Goal: Task Accomplishment & Management: Use online tool/utility

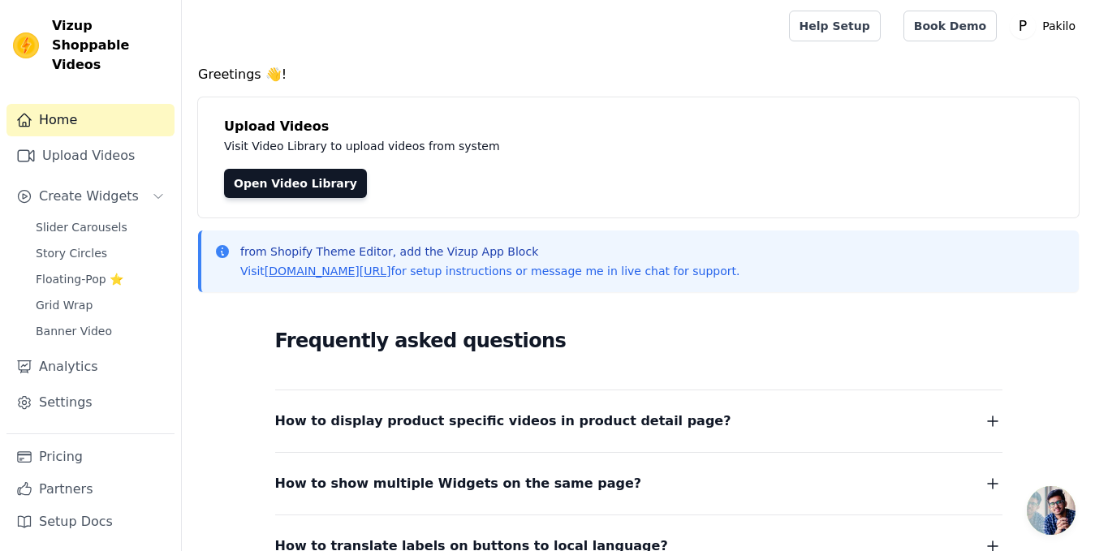
drag, startPoint x: 366, startPoint y: 71, endPoint x: 355, endPoint y: 71, distance: 11.4
drag, startPoint x: 348, startPoint y: 69, endPoint x: 331, endPoint y: 50, distance: 25.3
click at [331, 50] on div at bounding box center [482, 26] width 575 height 52
click at [82, 140] on link "Upload Videos" at bounding box center [90, 156] width 168 height 32
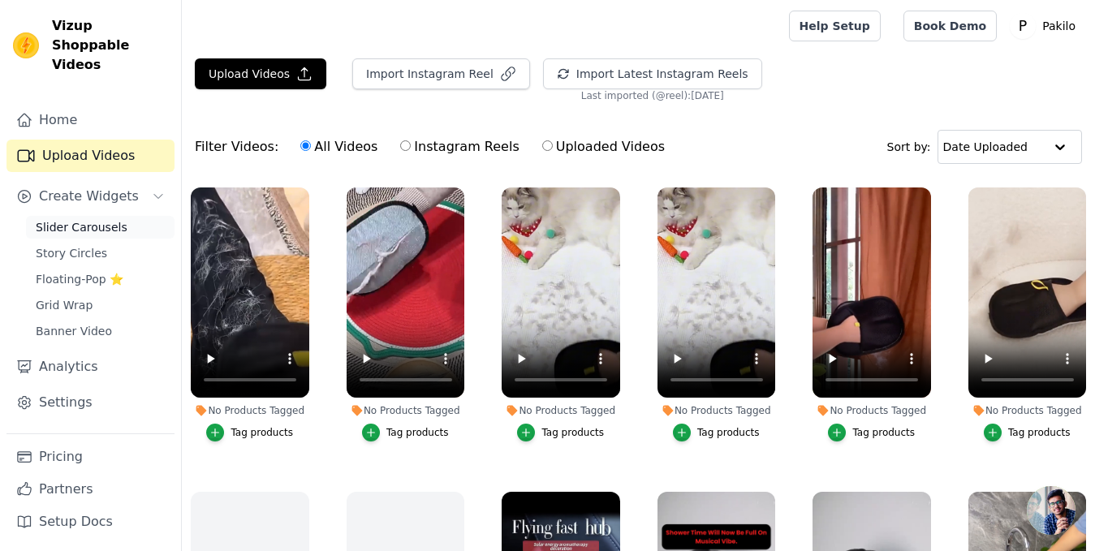
click at [81, 219] on span "Slider Carousels" at bounding box center [82, 227] width 92 height 16
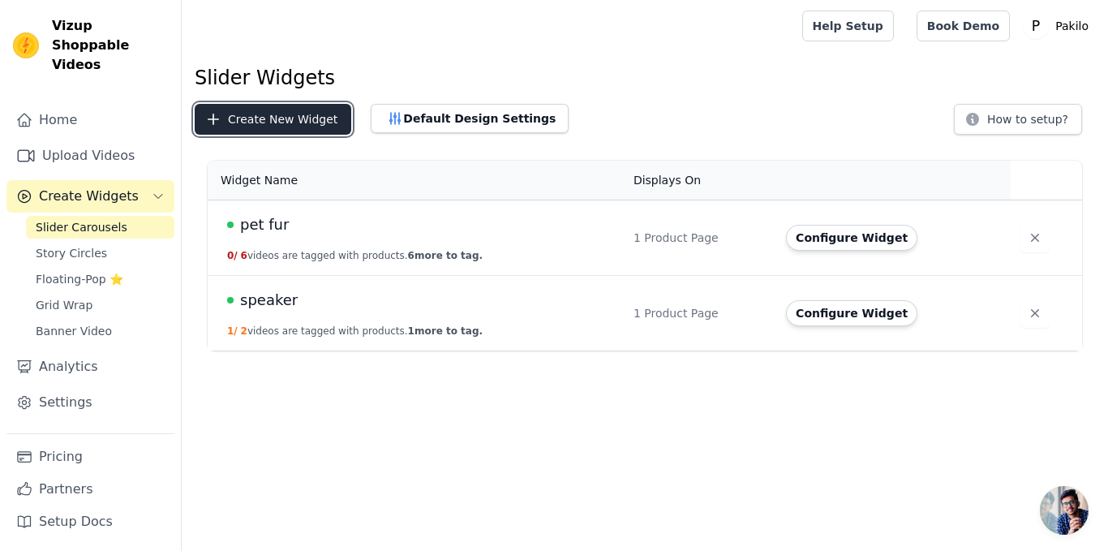
click at [275, 117] on button "Create New Widget" at bounding box center [273, 119] width 157 height 31
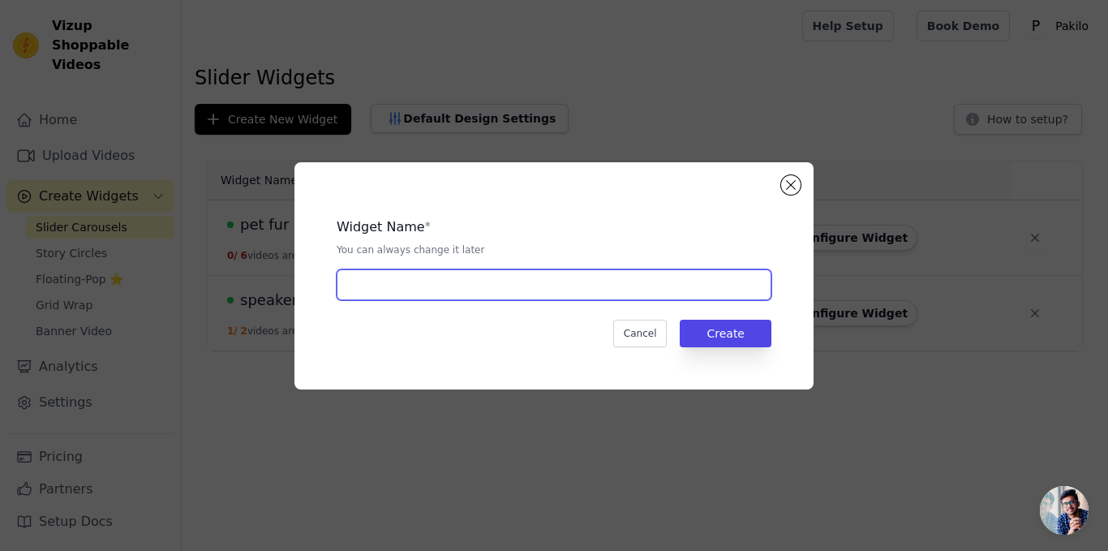
click at [540, 275] on input "text" at bounding box center [554, 284] width 435 height 31
type input "rgb lamp"
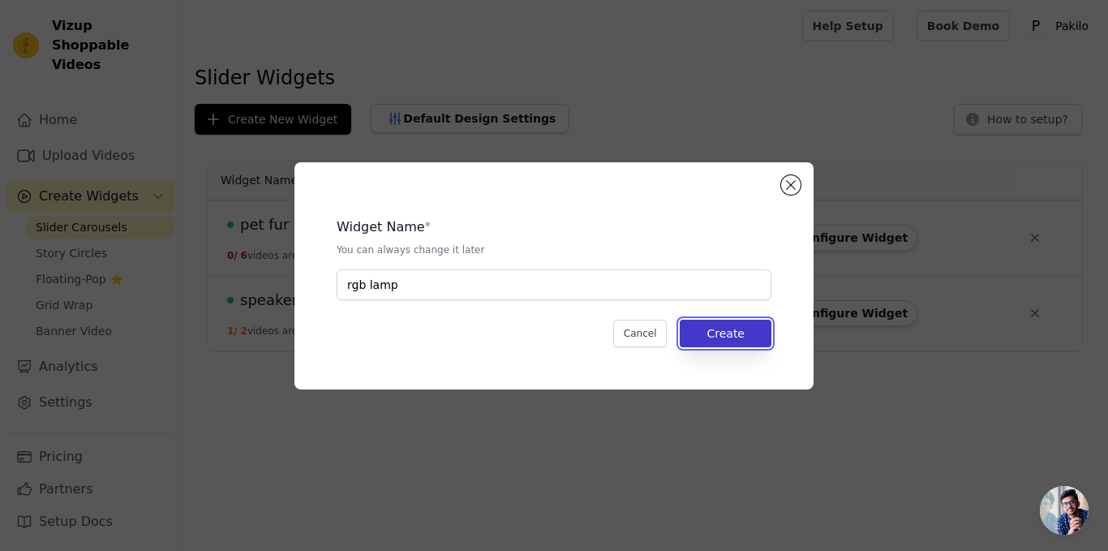
click at [738, 337] on button "Create" at bounding box center [726, 334] width 92 height 28
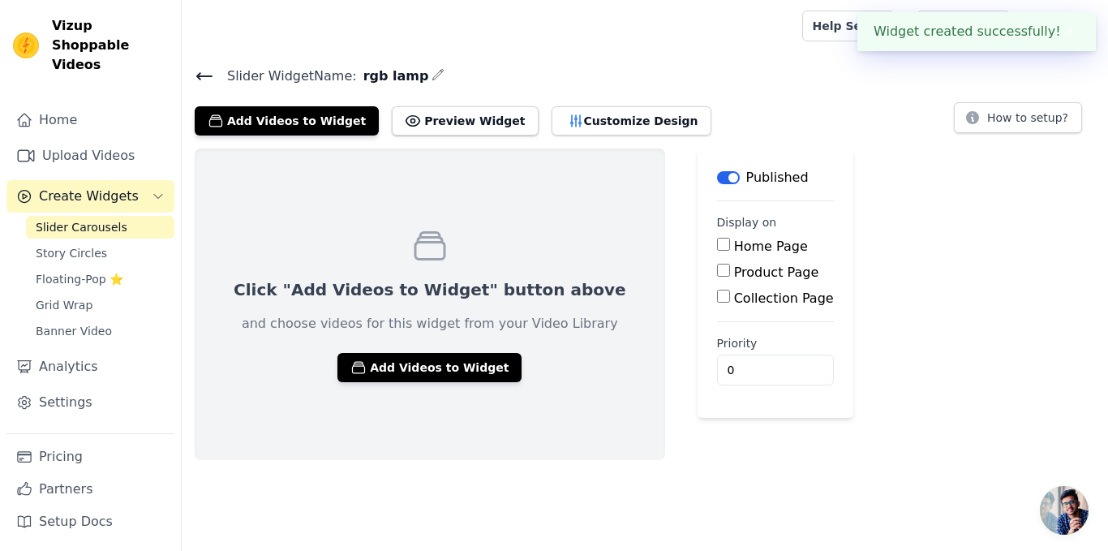
drag, startPoint x: 724, startPoint y: 174, endPoint x: 724, endPoint y: 140, distance: 33.3
drag, startPoint x: 724, startPoint y: 140, endPoint x: 708, endPoint y: 95, distance: 48.0
drag, startPoint x: 708, startPoint y: 95, endPoint x: 697, endPoint y: 57, distance: 39.8
click at [697, 57] on main "Slider Widget Name: rgb lamp Add Videos to Widget Preview Widget Customize Desi…" at bounding box center [645, 256] width 927 height 408
click at [425, 361] on button "Add Videos to Widget" at bounding box center [430, 367] width 184 height 29
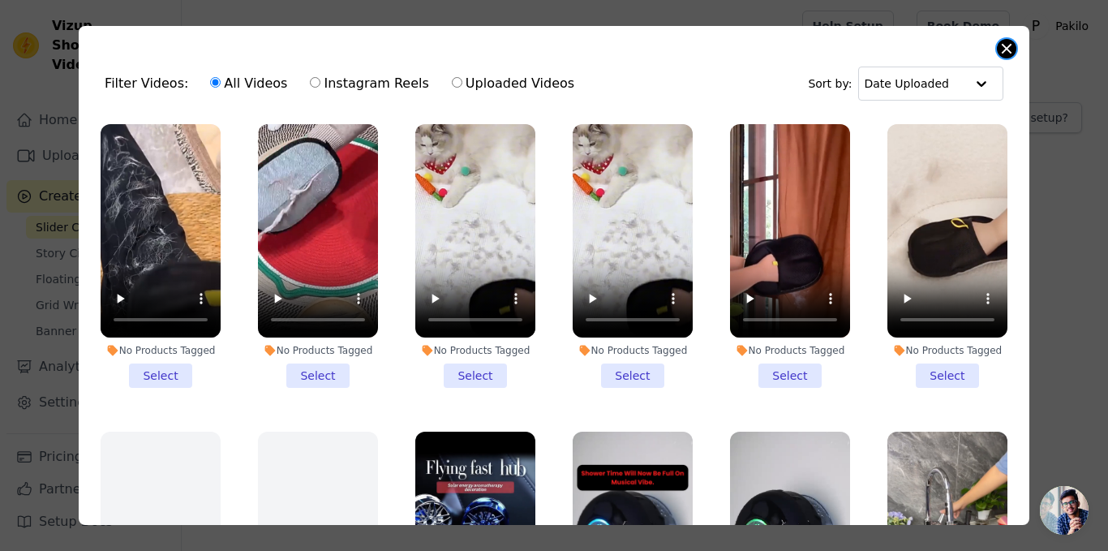
click at [1005, 47] on button "Close modal" at bounding box center [1006, 48] width 19 height 19
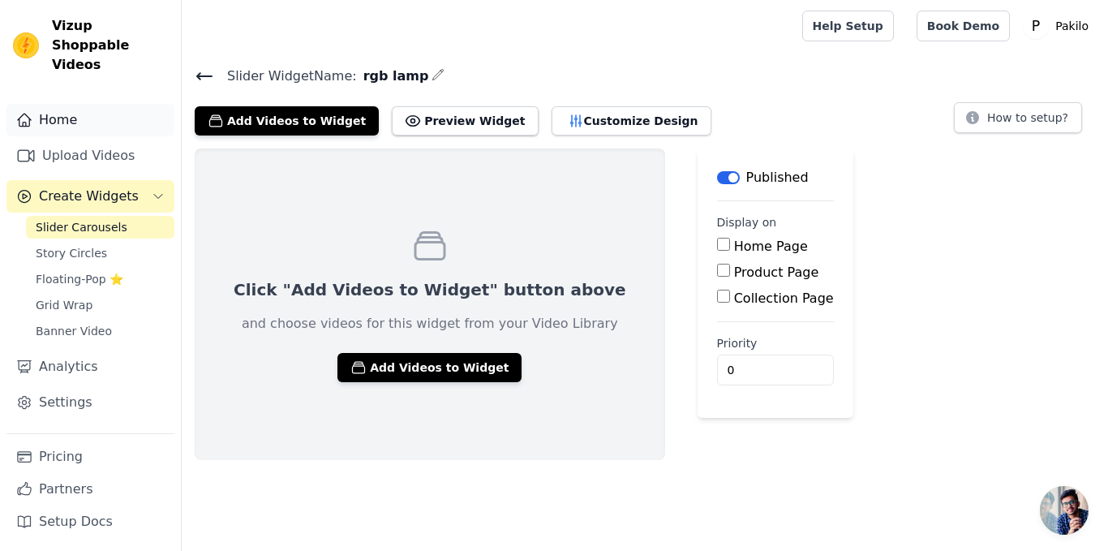
click at [100, 107] on link "Home" at bounding box center [90, 120] width 168 height 32
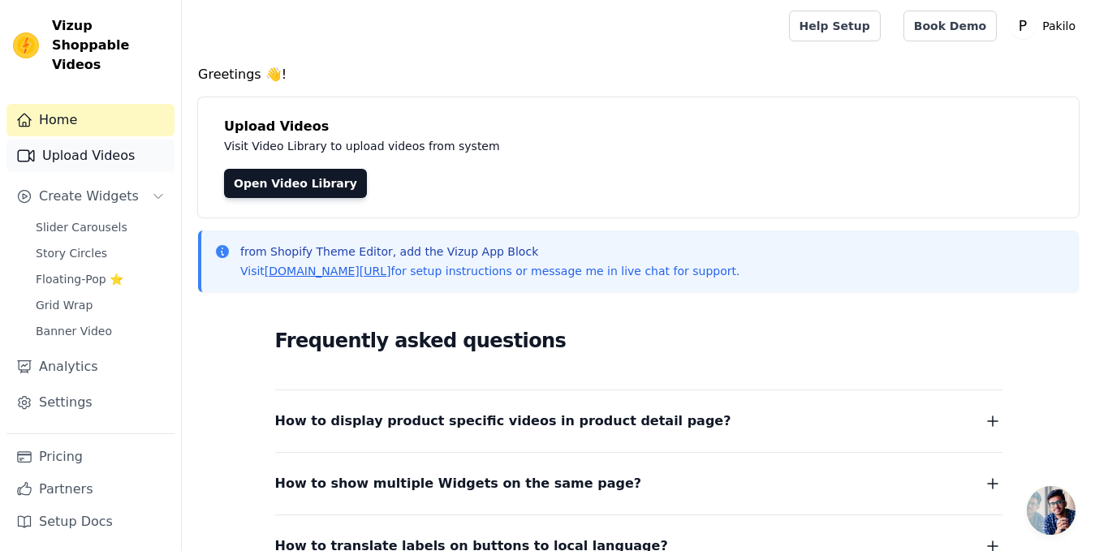
click at [105, 140] on link "Upload Videos" at bounding box center [90, 156] width 168 height 32
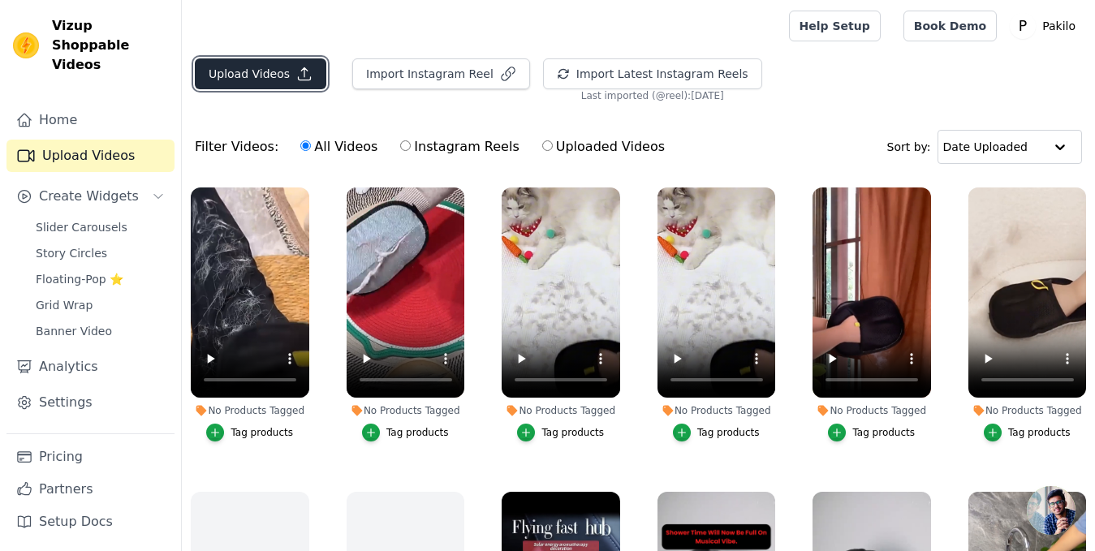
click at [286, 80] on button "Upload Videos" at bounding box center [260, 73] width 131 height 31
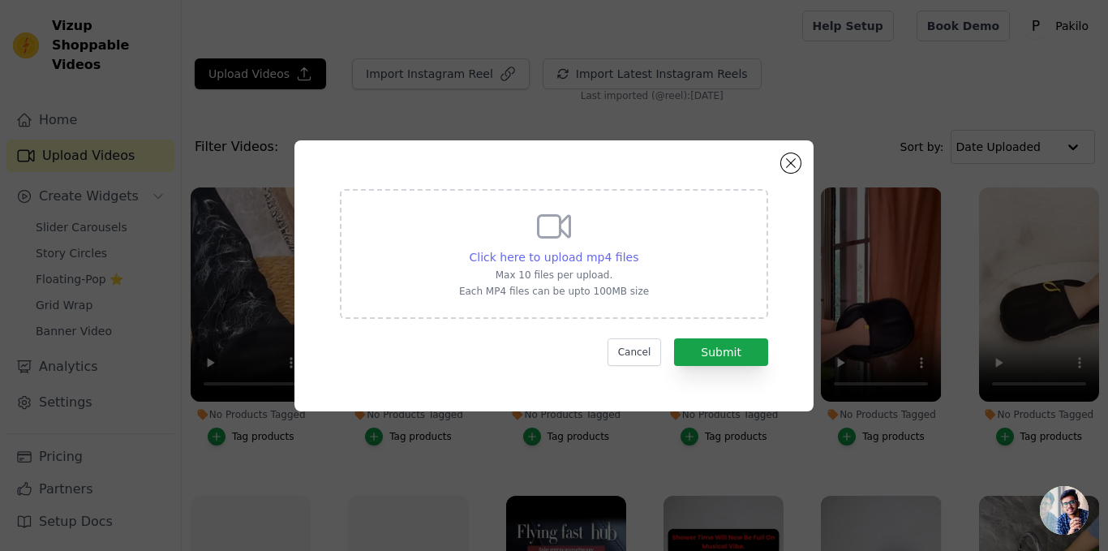
click at [541, 258] on span "Click here to upload mp4 files" at bounding box center [555, 257] width 170 height 13
click at [638, 249] on input "Click here to upload mp4 files Max 10 files per upload. Each MP4 files can be u…" at bounding box center [638, 248] width 1 height 1
type input "C:\fakepath\From KlickPin CF 16 Colors Dynamic Water Ripple Night Light _ Yedwo…"
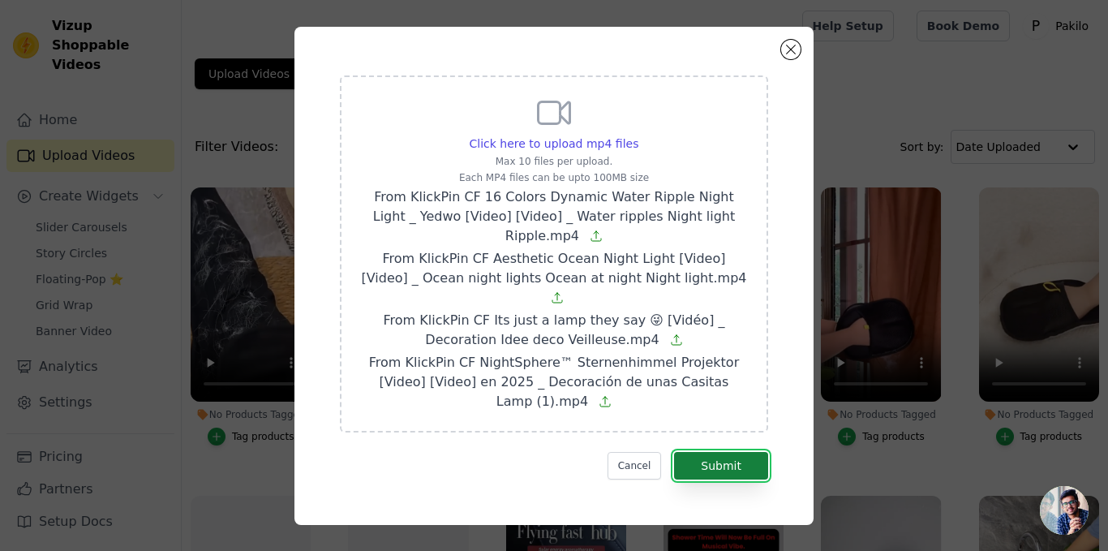
click at [737, 452] on button "Submit" at bounding box center [721, 466] width 94 height 28
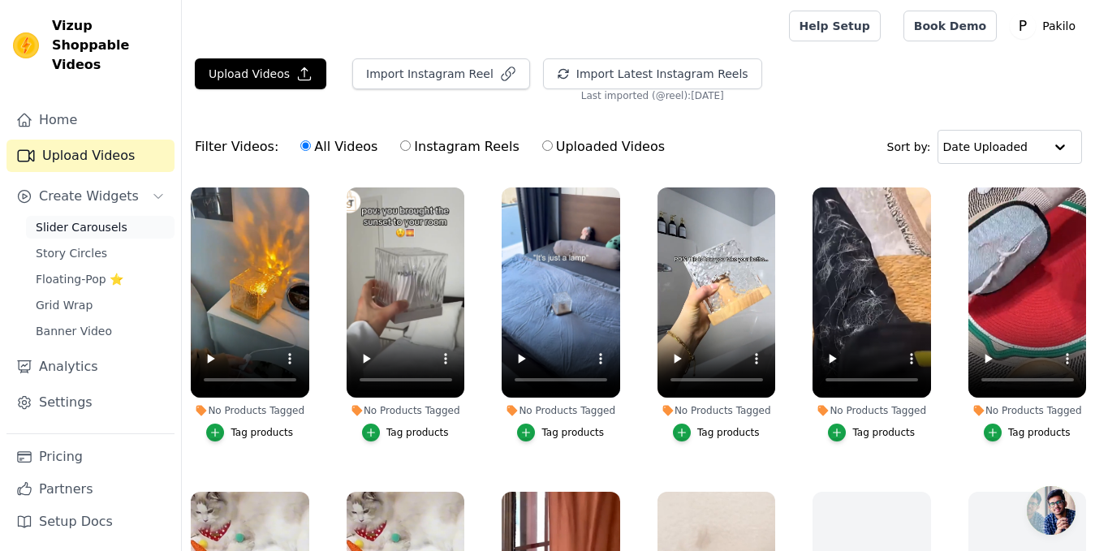
click at [67, 219] on span "Slider Carousels" at bounding box center [82, 227] width 92 height 16
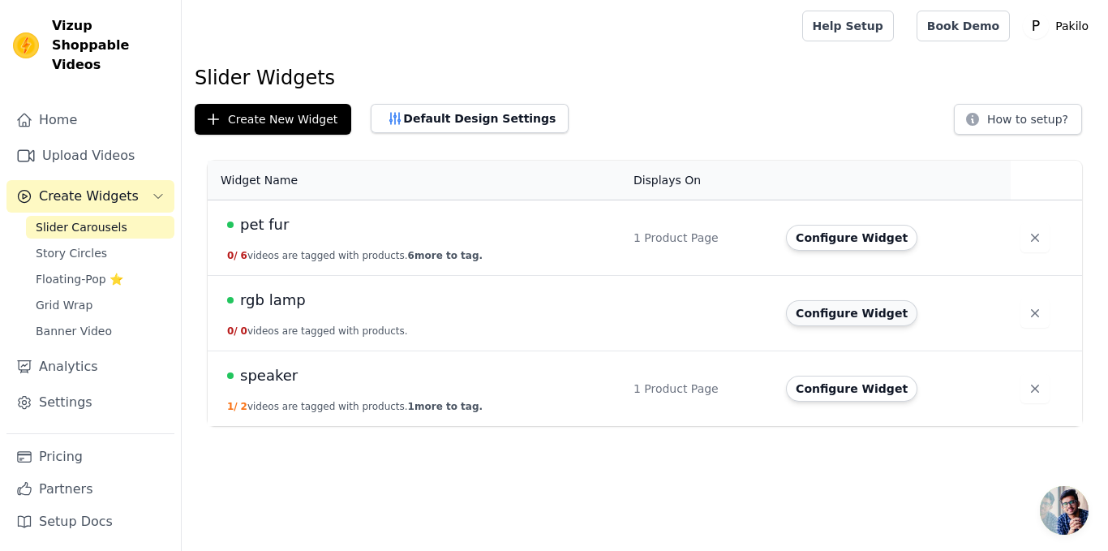
click at [834, 321] on button "Configure Widget" at bounding box center [851, 313] width 131 height 26
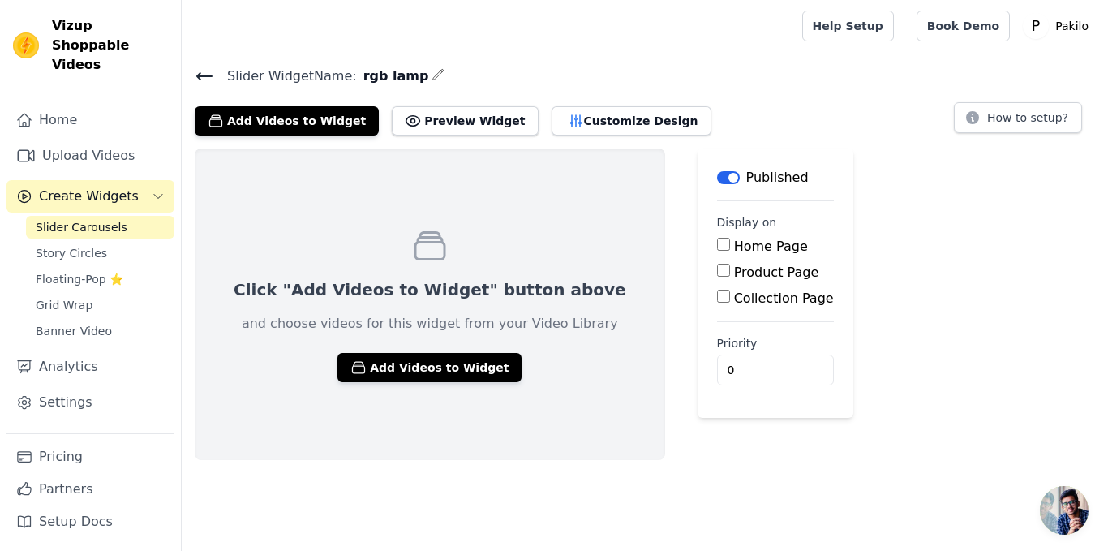
click at [734, 270] on label "Product Page" at bounding box center [776, 272] width 85 height 15
click at [717, 270] on input "Product Page" at bounding box center [723, 270] width 13 height 13
checkbox input "true"
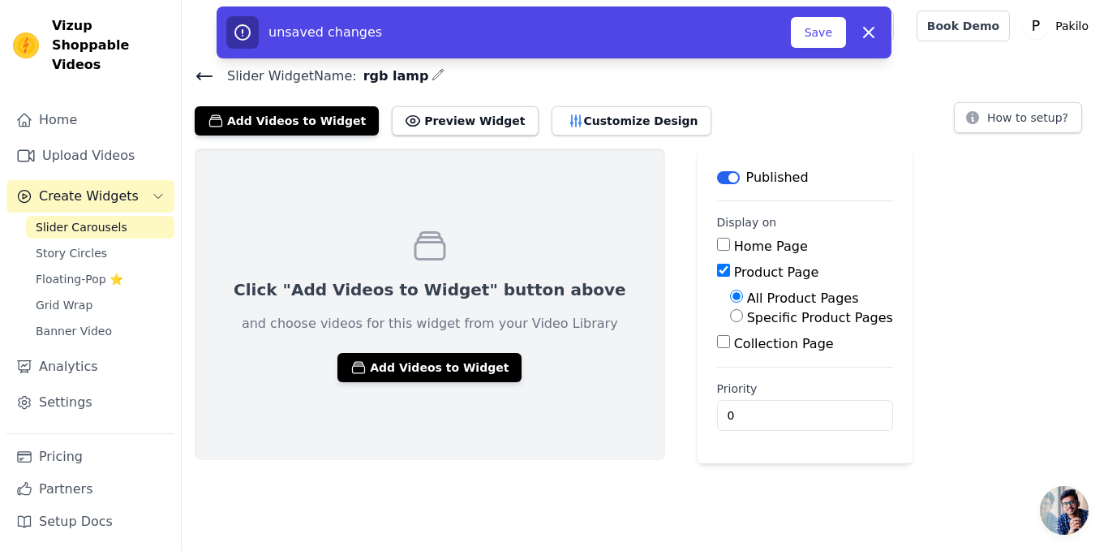
click at [747, 312] on label "Specific Product Pages" at bounding box center [820, 317] width 146 height 15
click at [730, 312] on input "Specific Product Pages" at bounding box center [736, 315] width 13 height 13
radio input "true"
click at [730, 355] on button "Select Products" at bounding box center [784, 355] width 109 height 28
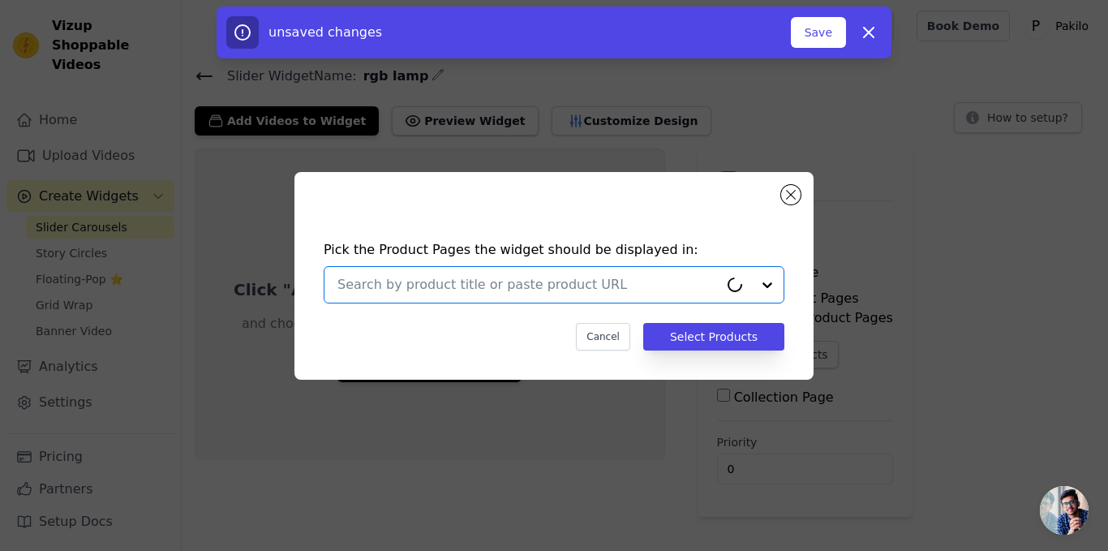
click at [500, 284] on input "text" at bounding box center [528, 284] width 381 height 19
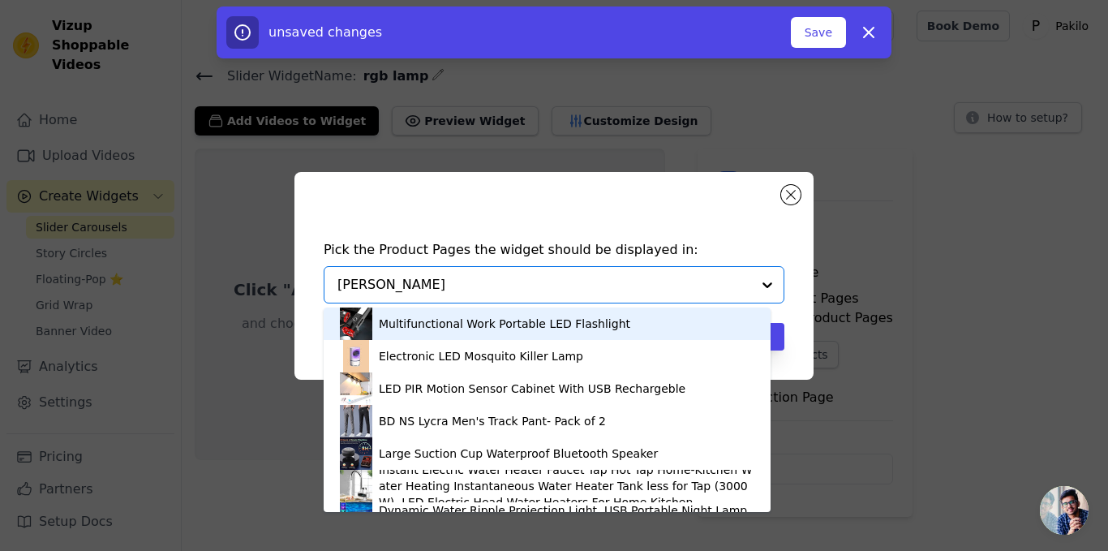
type input "lamp"
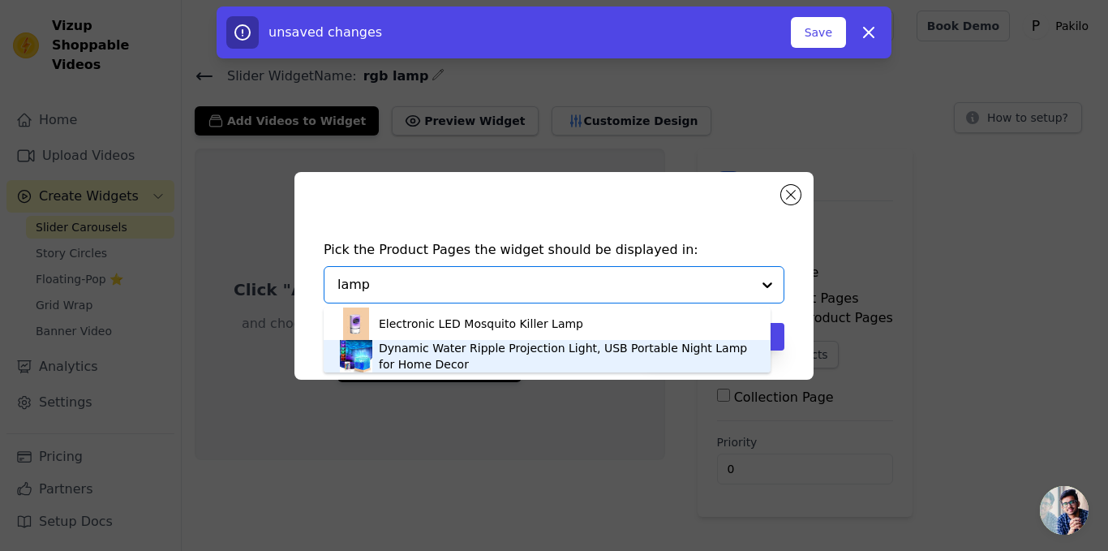
click at [454, 357] on div "Dynamic Water Ripple Projection Light, USB Portable Night Lamp for Home Decor" at bounding box center [567, 356] width 376 height 32
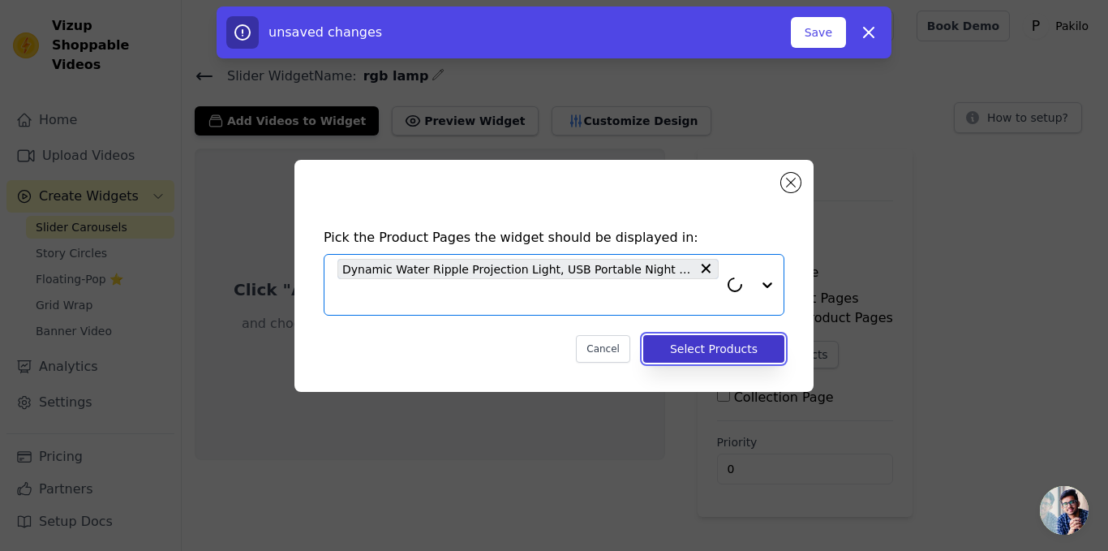
click at [754, 344] on button "Select Products" at bounding box center [713, 349] width 141 height 28
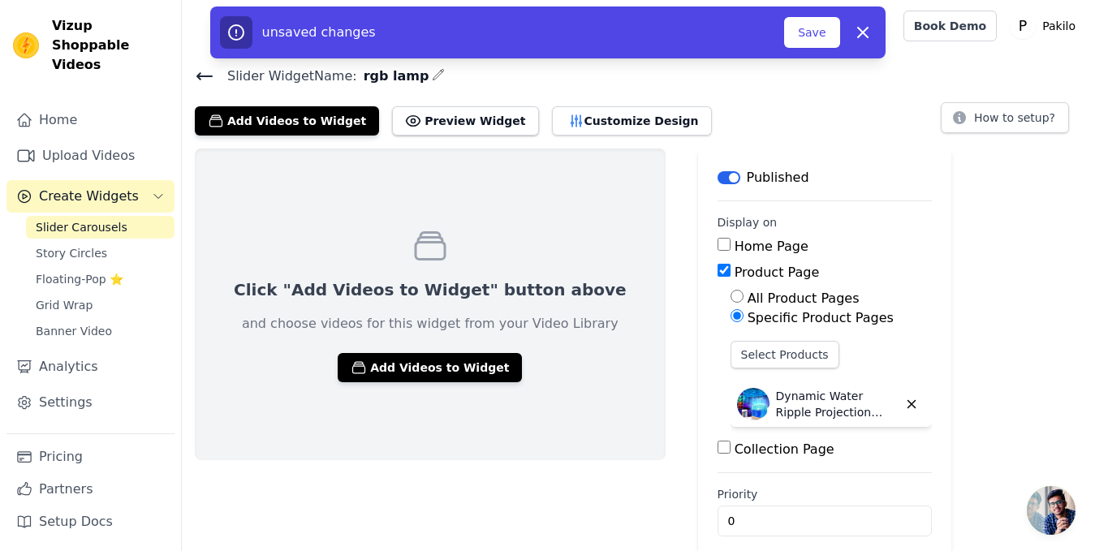
drag, startPoint x: 1067, startPoint y: 209, endPoint x: 992, endPoint y: 151, distance: 94.9
drag, startPoint x: 992, startPoint y: 151, endPoint x: 881, endPoint y: 133, distance: 111.8
drag, startPoint x: 881, startPoint y: 133, endPoint x: 847, endPoint y: 98, distance: 48.8
click at [847, 98] on div "Slider Widget Name: rgb lamp Add Videos to Widget Preview Widget Customize Desi…" at bounding box center [638, 100] width 913 height 71
click at [807, 32] on button "Save" at bounding box center [811, 32] width 55 height 31
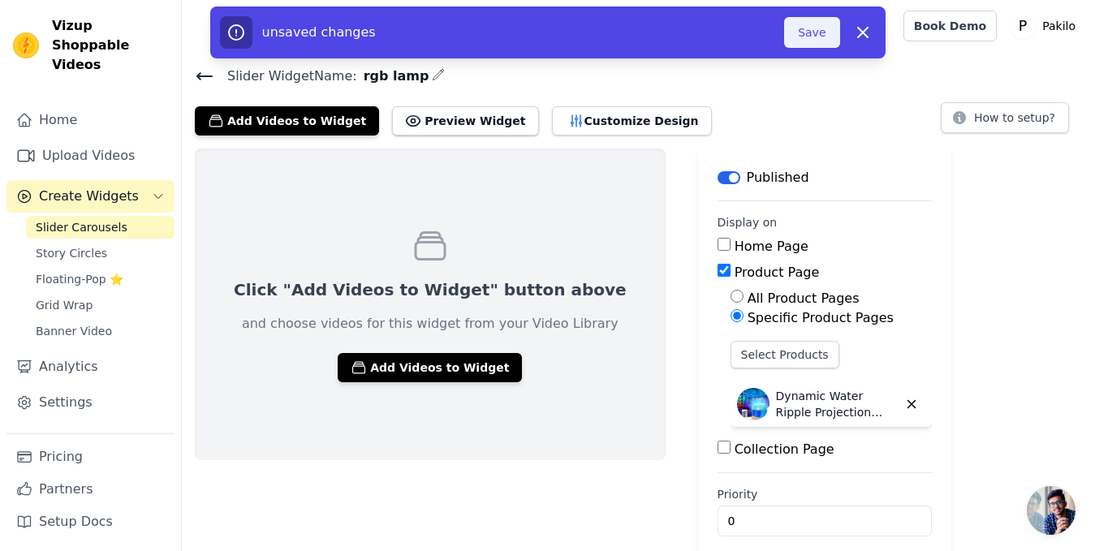
click at [800, 45] on button "Save" at bounding box center [811, 32] width 55 height 31
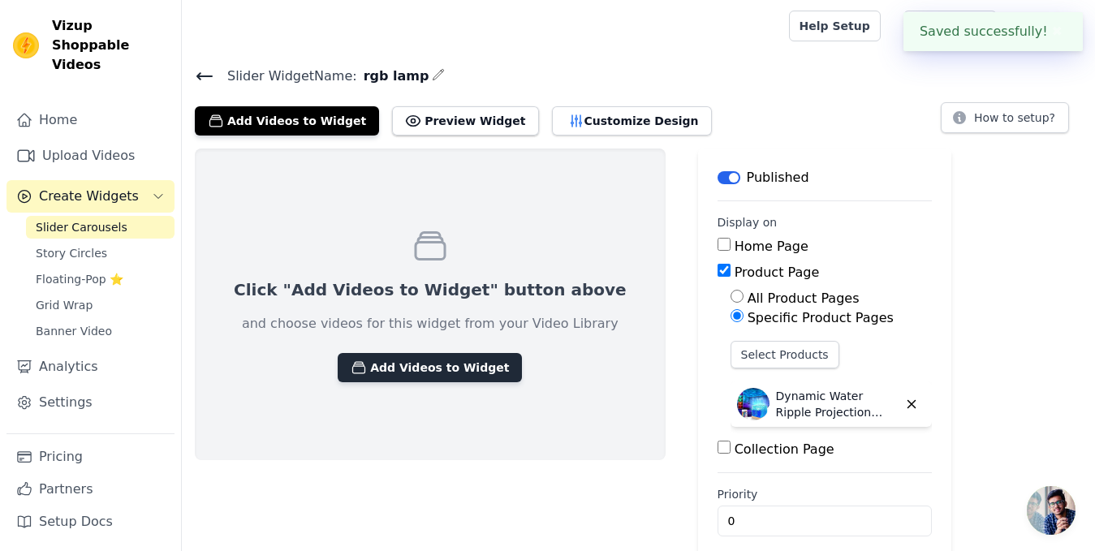
click at [438, 372] on button "Add Videos to Widget" at bounding box center [430, 367] width 184 height 29
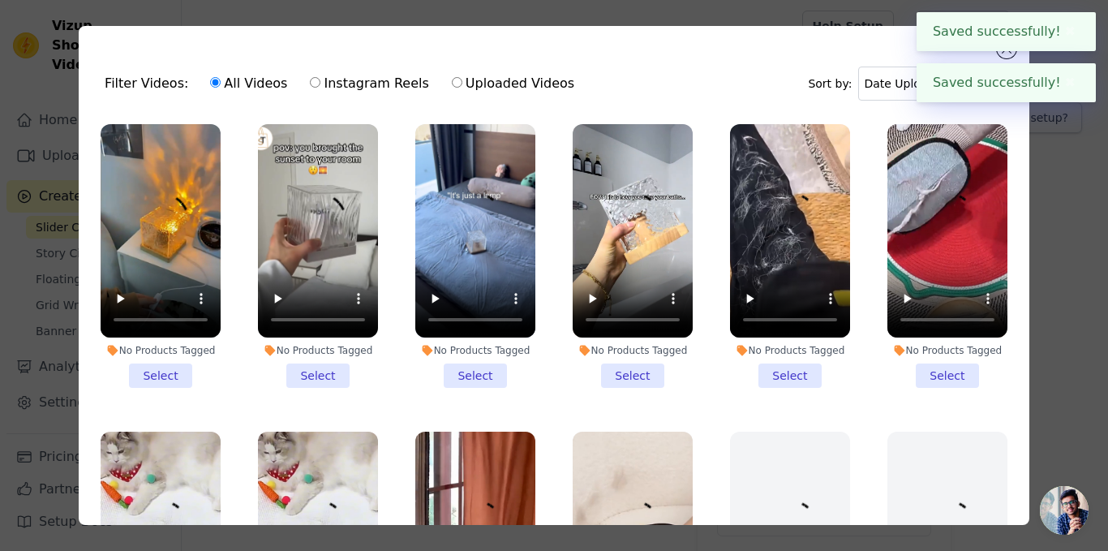
click at [140, 377] on li "No Products Tagged Select" at bounding box center [161, 256] width 120 height 264
click at [0, 0] on input "No Products Tagged Select" at bounding box center [0, 0] width 0 height 0
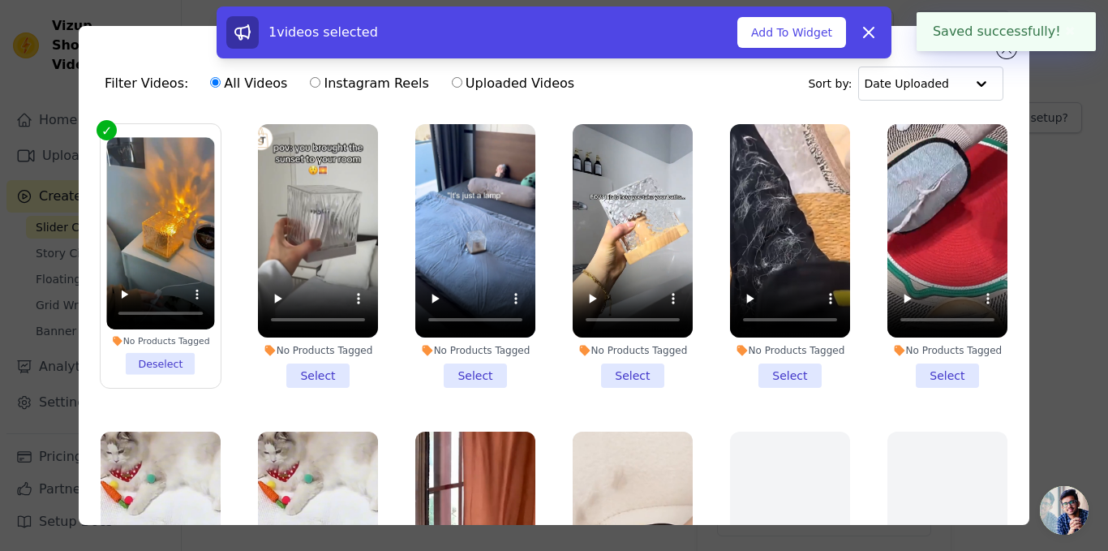
click at [300, 366] on li "No Products Tagged Select" at bounding box center [318, 256] width 120 height 264
click at [0, 0] on input "No Products Tagged Select" at bounding box center [0, 0] width 0 height 0
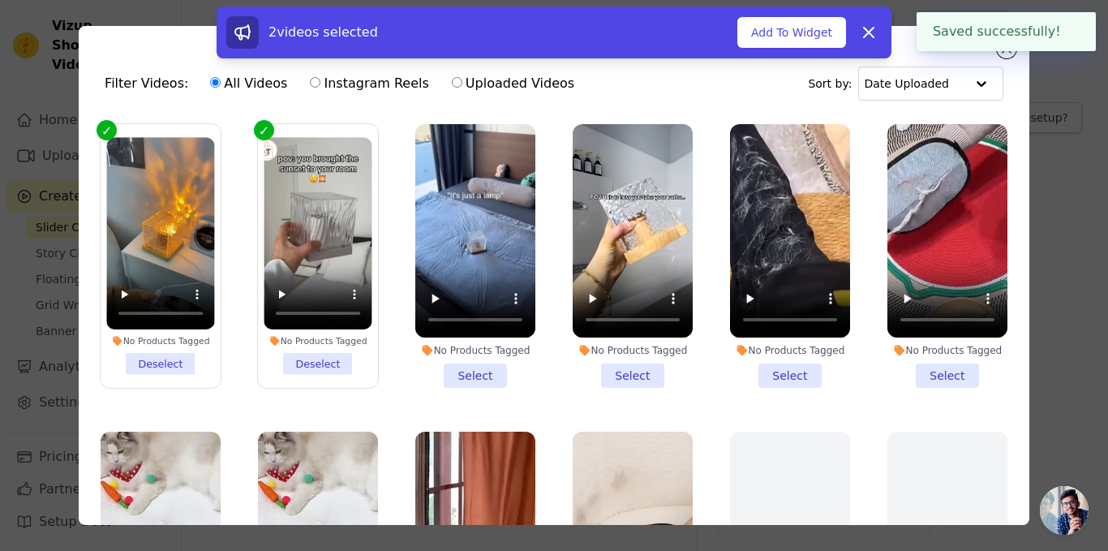
click at [506, 356] on li "No Products Tagged Select" at bounding box center [475, 256] width 120 height 264
click at [0, 0] on input "No Products Tagged Select" at bounding box center [0, 0] width 0 height 0
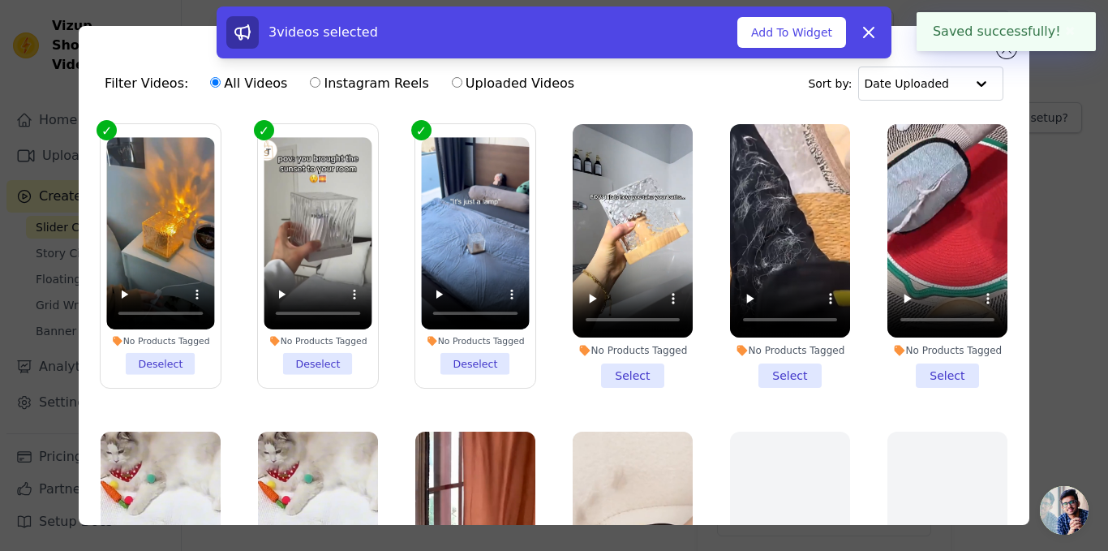
click at [626, 355] on li "No Products Tagged Select" at bounding box center [633, 256] width 120 height 264
click at [0, 0] on input "No Products Tagged Select" at bounding box center [0, 0] width 0 height 0
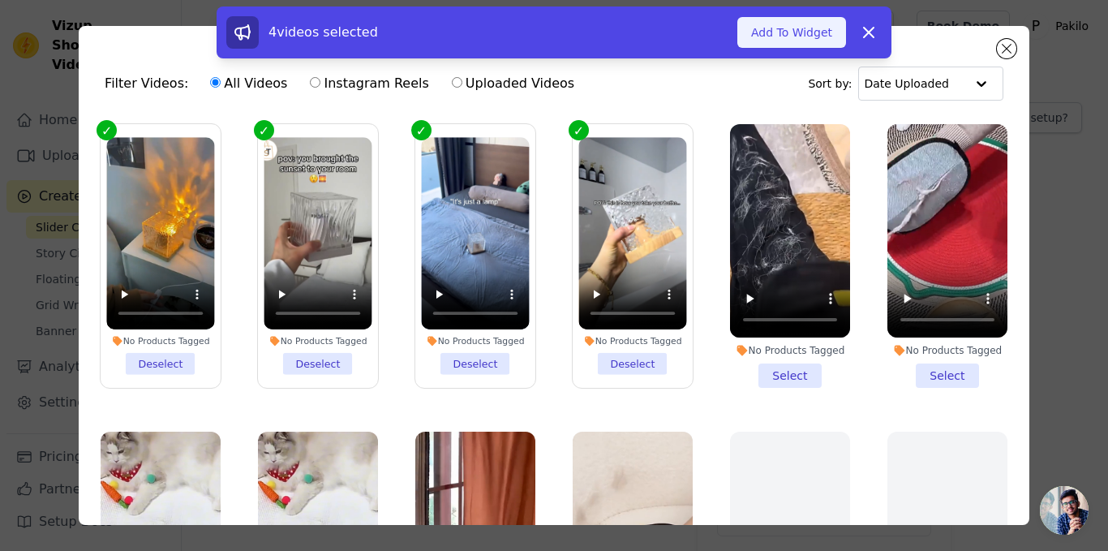
click at [790, 43] on button "Add To Widget" at bounding box center [792, 32] width 109 height 31
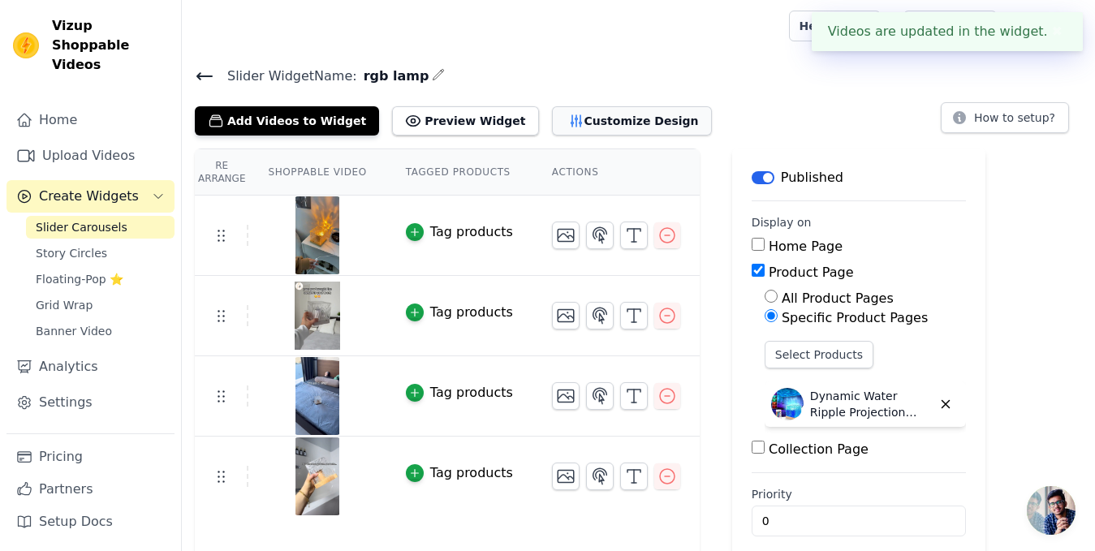
click at [596, 117] on button "Customize Design" at bounding box center [632, 120] width 160 height 29
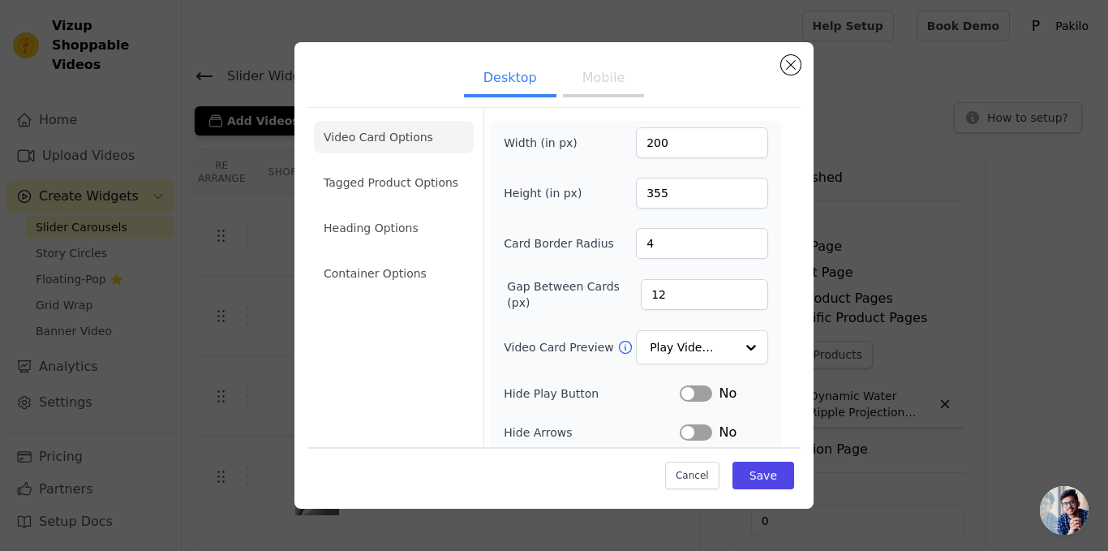
click at [680, 394] on button "Label" at bounding box center [696, 393] width 32 height 16
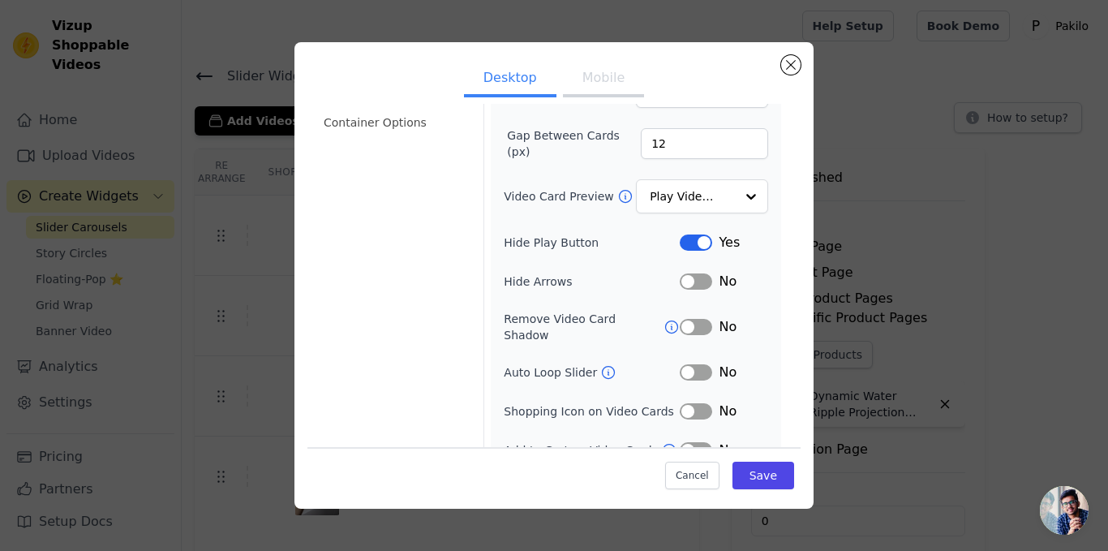
scroll to position [162, 0]
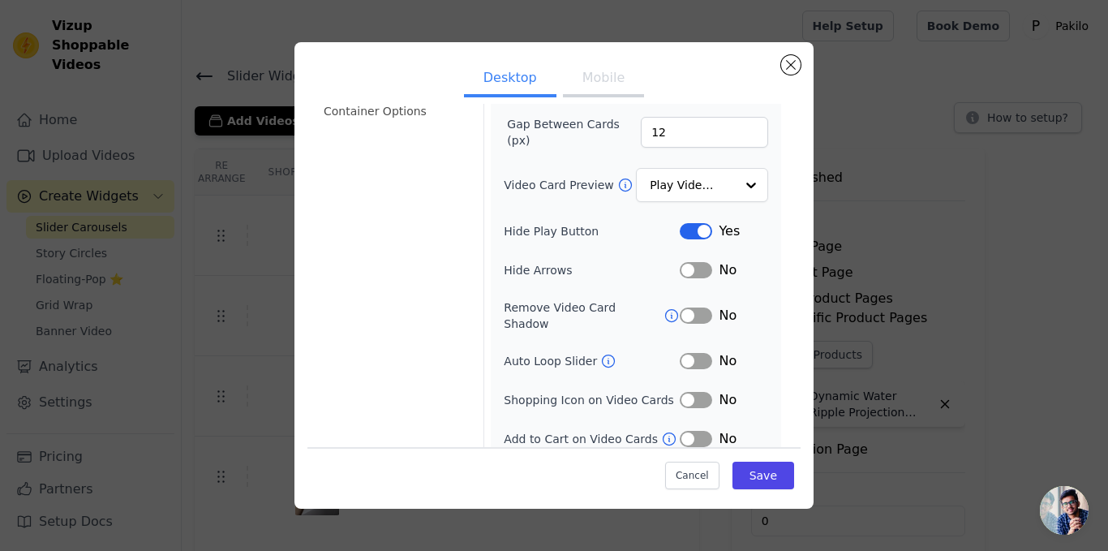
click at [603, 355] on icon at bounding box center [609, 361] width 12 height 12
click at [682, 353] on button "Label" at bounding box center [696, 361] width 32 height 16
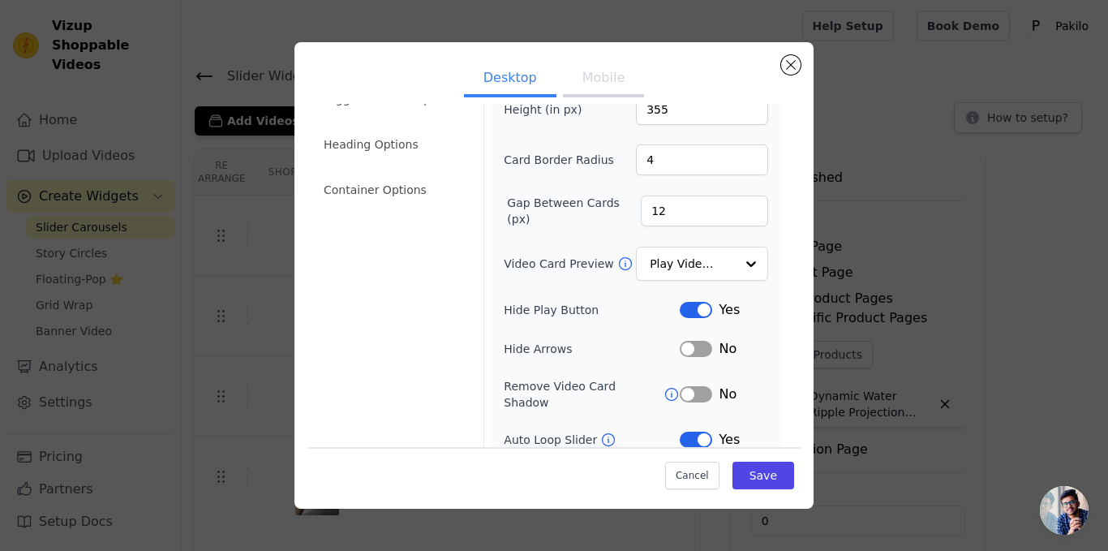
scroll to position [0, 0]
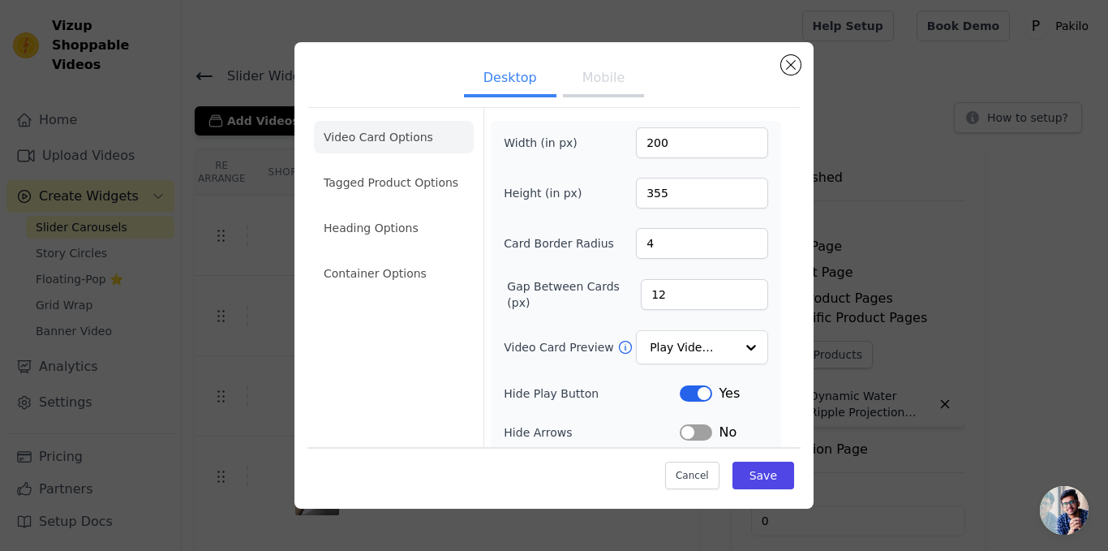
click at [420, 199] on ul "Video Card Options Tagged Product Options Heading Options Container Options" at bounding box center [394, 205] width 160 height 182
click at [400, 273] on li "Container Options" at bounding box center [394, 273] width 160 height 32
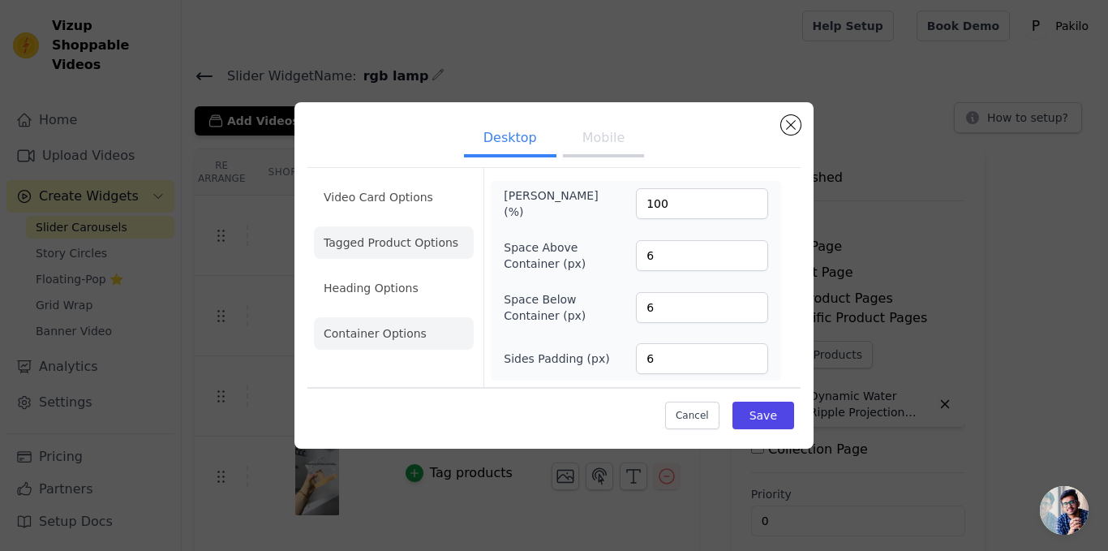
click at [407, 254] on li "Tagged Product Options" at bounding box center [394, 242] width 160 height 32
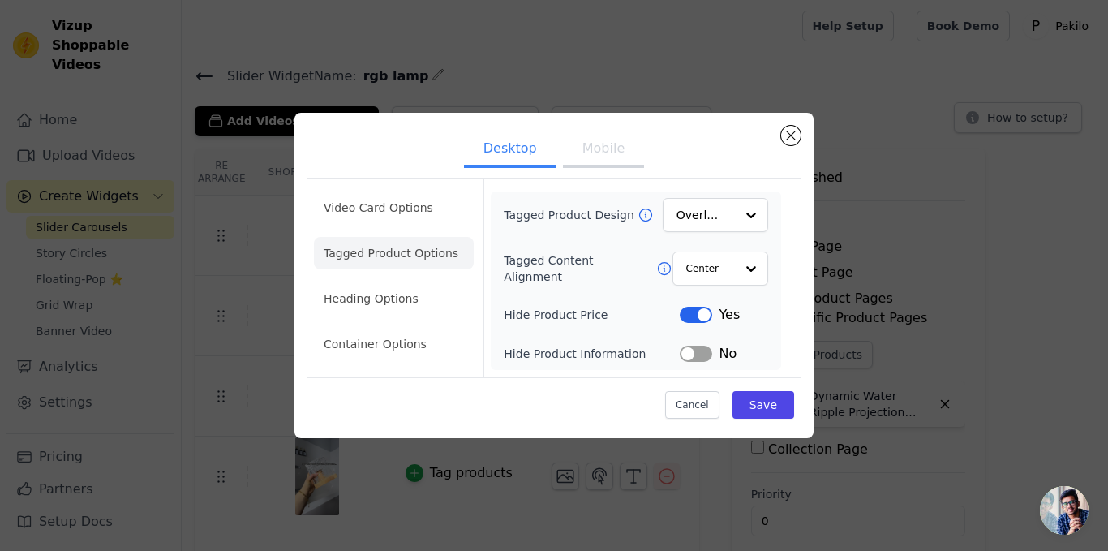
click at [401, 281] on ul "Video Card Options Tagged Product Options Heading Options Container Options" at bounding box center [394, 276] width 160 height 182
click at [401, 282] on li "Heading Options" at bounding box center [394, 298] width 160 height 32
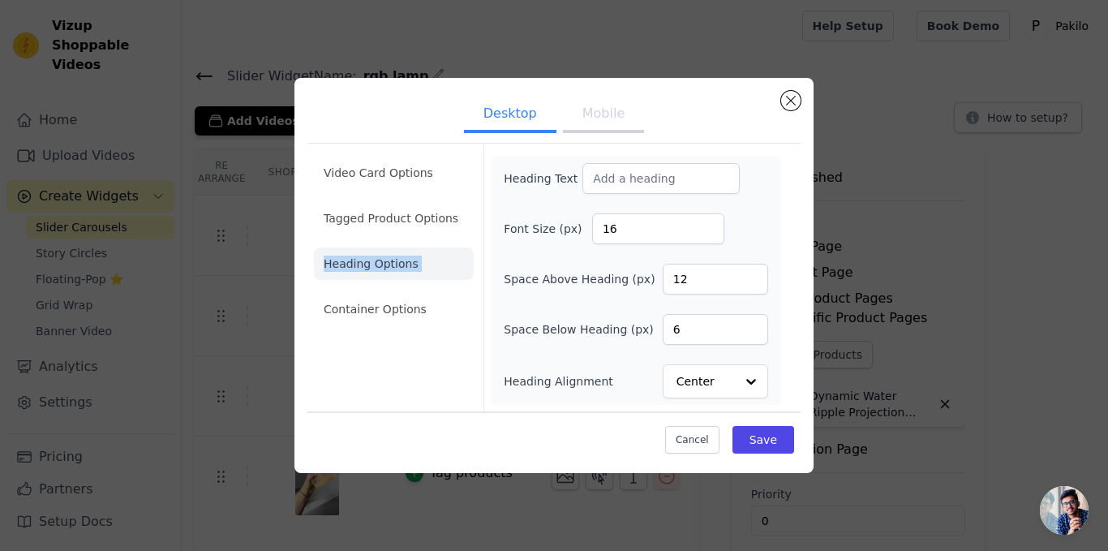
click at [463, 252] on li "Heading Options" at bounding box center [394, 263] width 160 height 32
click at [593, 126] on button "Mobile" at bounding box center [603, 115] width 81 height 36
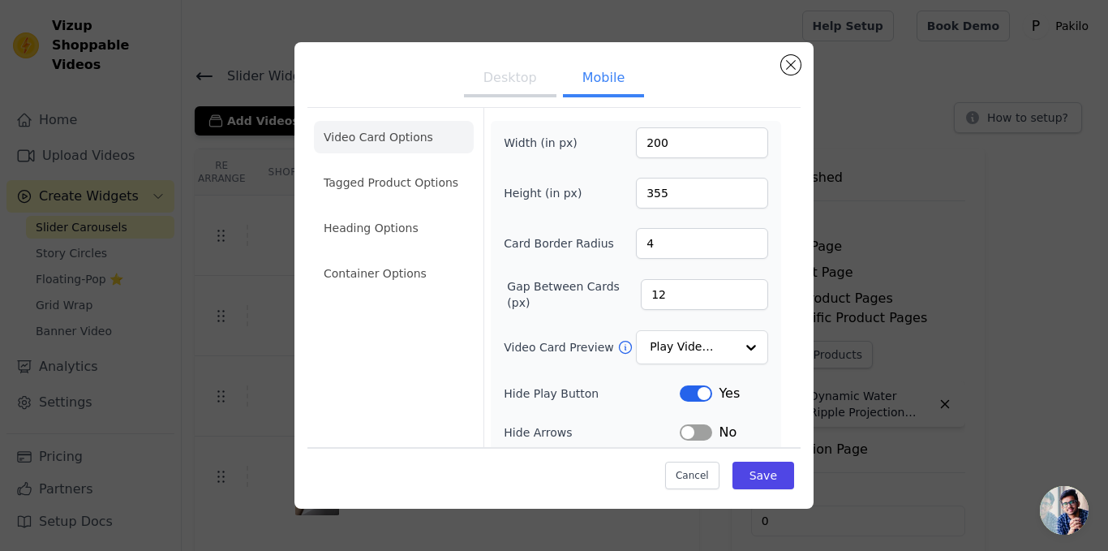
scroll to position [81, 0]
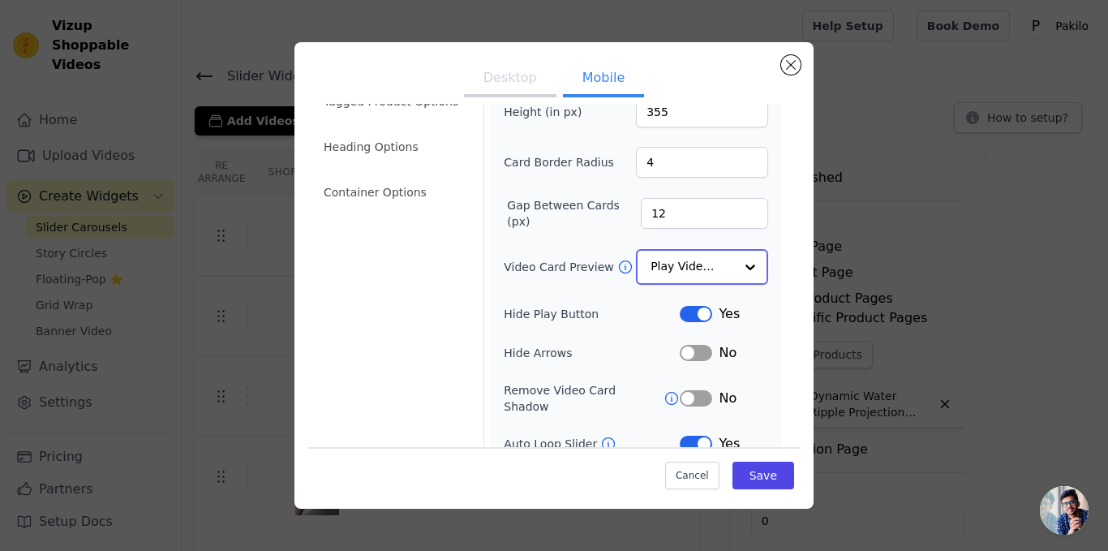
click at [669, 261] on input "Video Card Preview" at bounding box center [693, 267] width 84 height 32
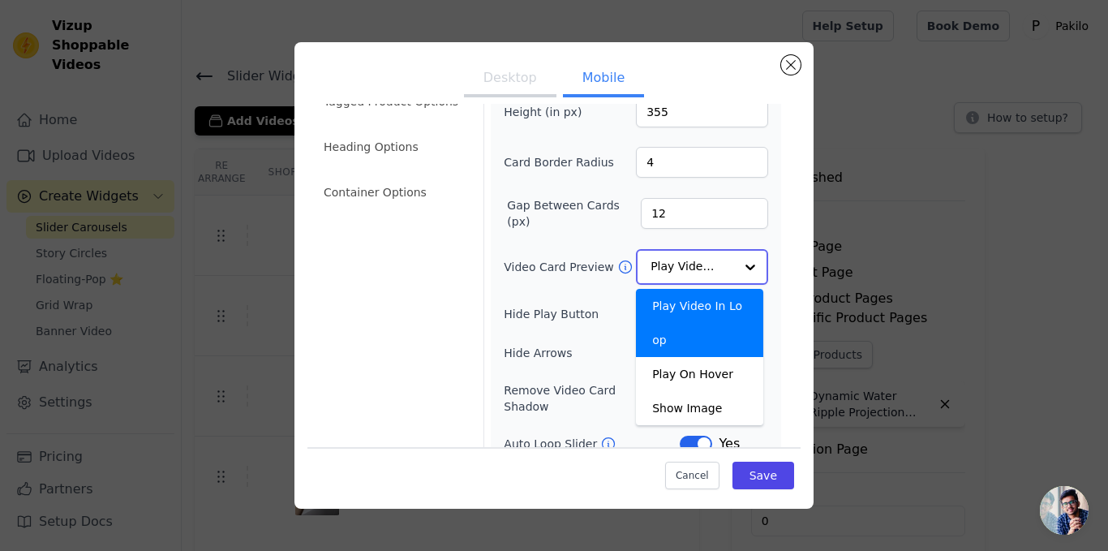
click at [669, 261] on input "Video Card Preview" at bounding box center [693, 267] width 84 height 32
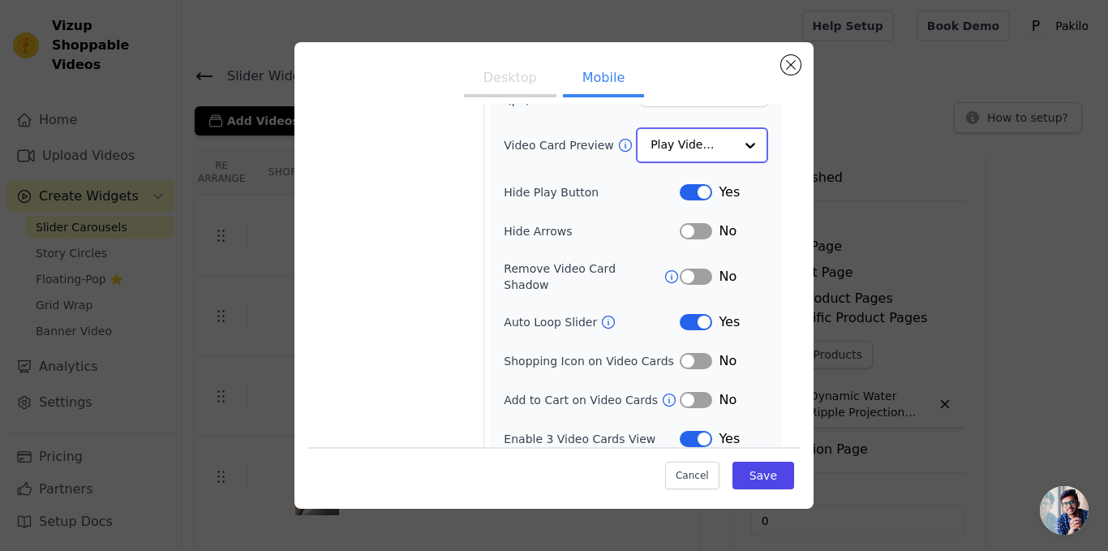
scroll to position [122, 0]
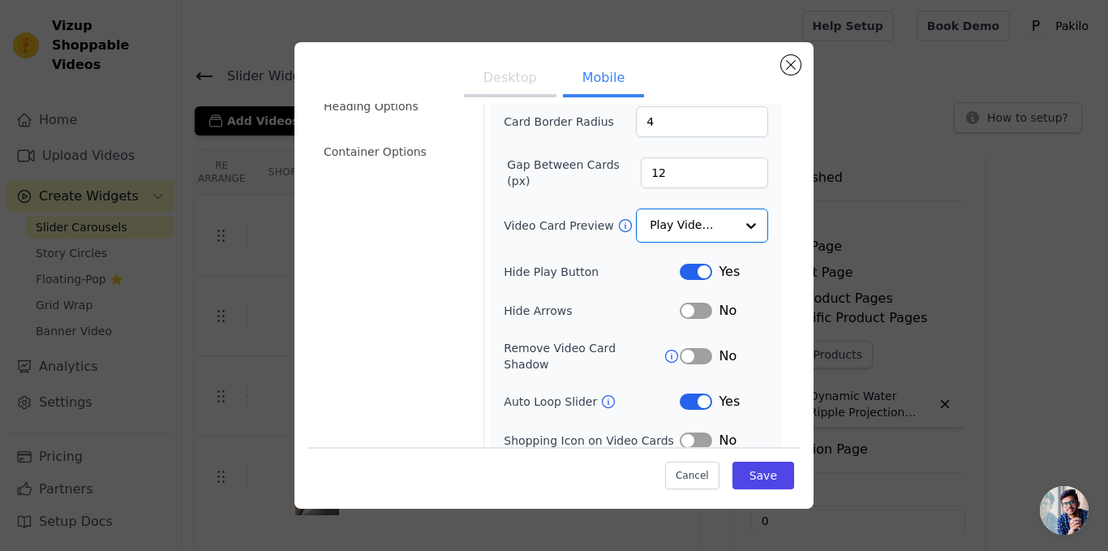
click at [441, 290] on div "Video Card Options Tagged Product Options Heading Options Container Options" at bounding box center [394, 263] width 160 height 555
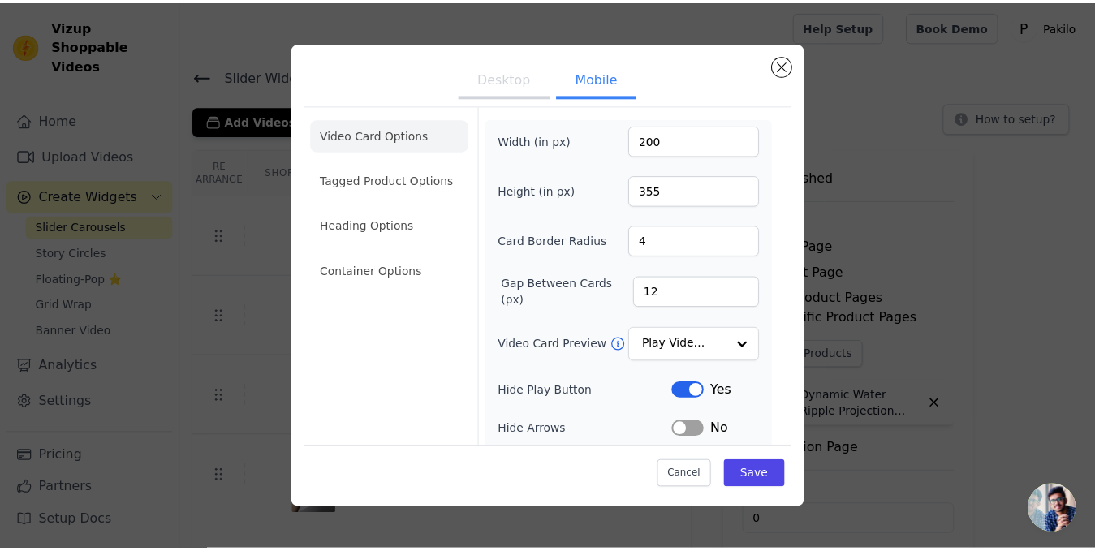
scroll to position [0, 0]
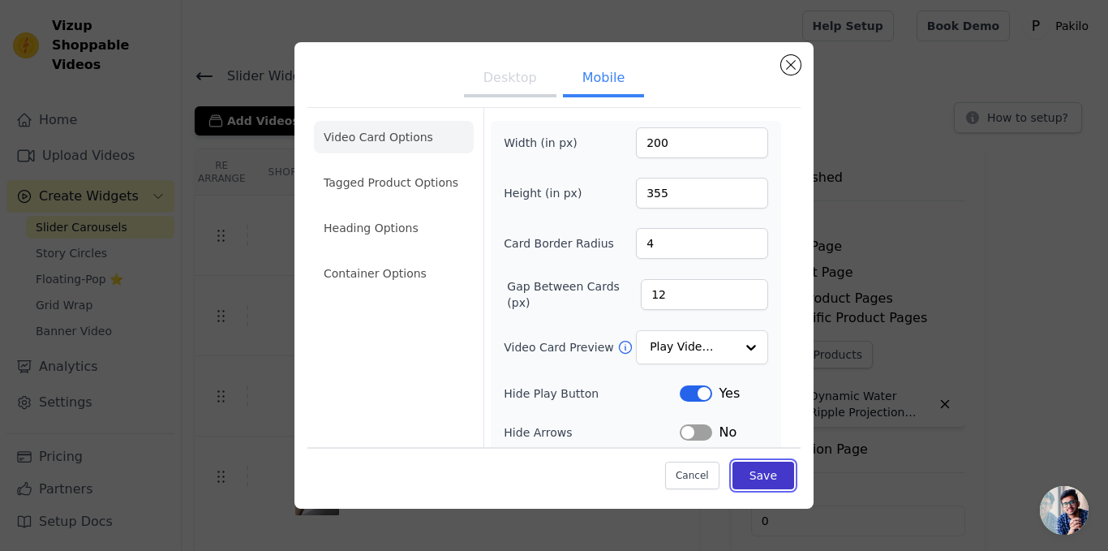
click at [766, 473] on button "Save" at bounding box center [764, 476] width 62 height 28
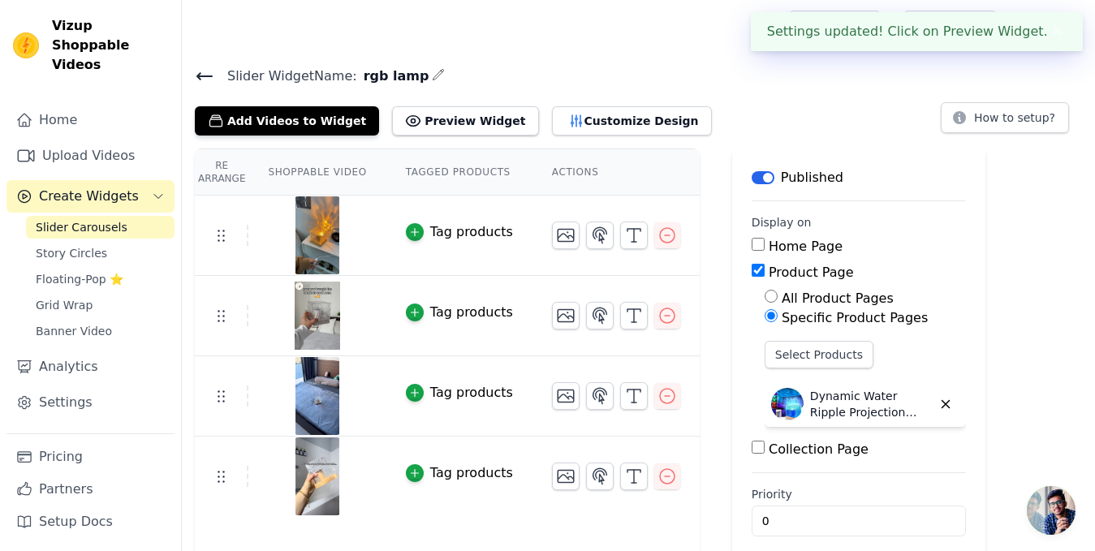
drag, startPoint x: 1067, startPoint y: 239, endPoint x: 936, endPoint y: 150, distance: 158.9
drag, startPoint x: 936, startPoint y: 150, endPoint x: 810, endPoint y: 97, distance: 136.4
drag, startPoint x: 810, startPoint y: 97, endPoint x: 707, endPoint y: 88, distance: 103.5
click at [707, 88] on div "Slider Widget Name: rgb lamp Add Videos to Widget Preview Widget Customize Desi…" at bounding box center [638, 100] width 913 height 71
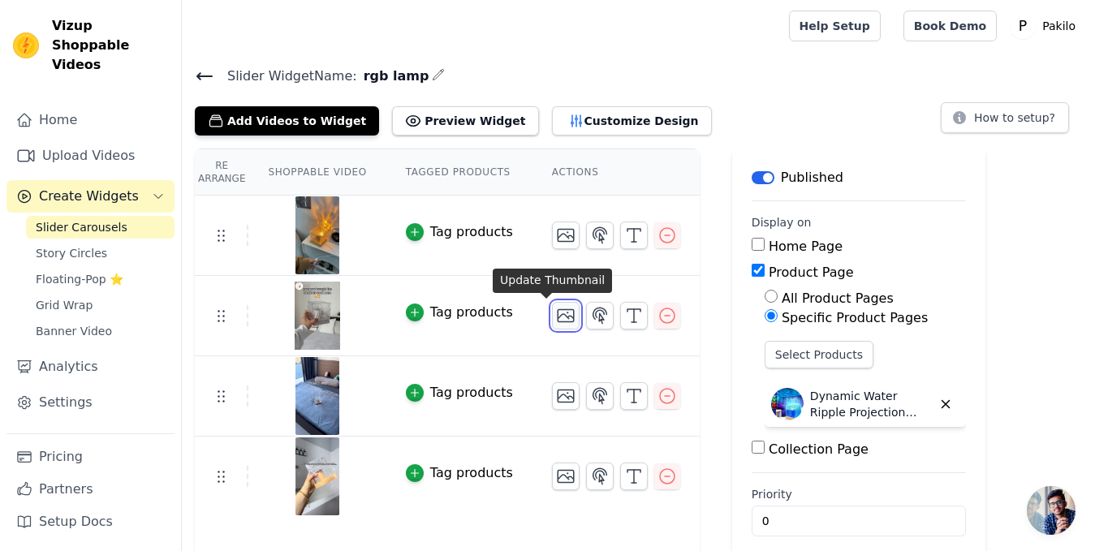
click at [557, 310] on icon "button" at bounding box center [565, 316] width 16 height 12
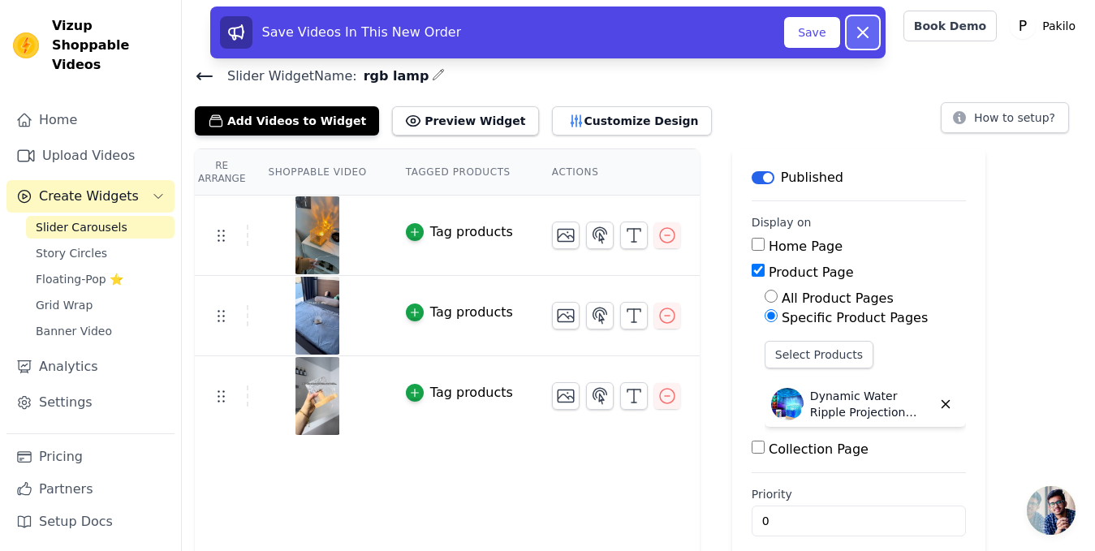
click at [862, 37] on icon at bounding box center [862, 32] width 19 height 19
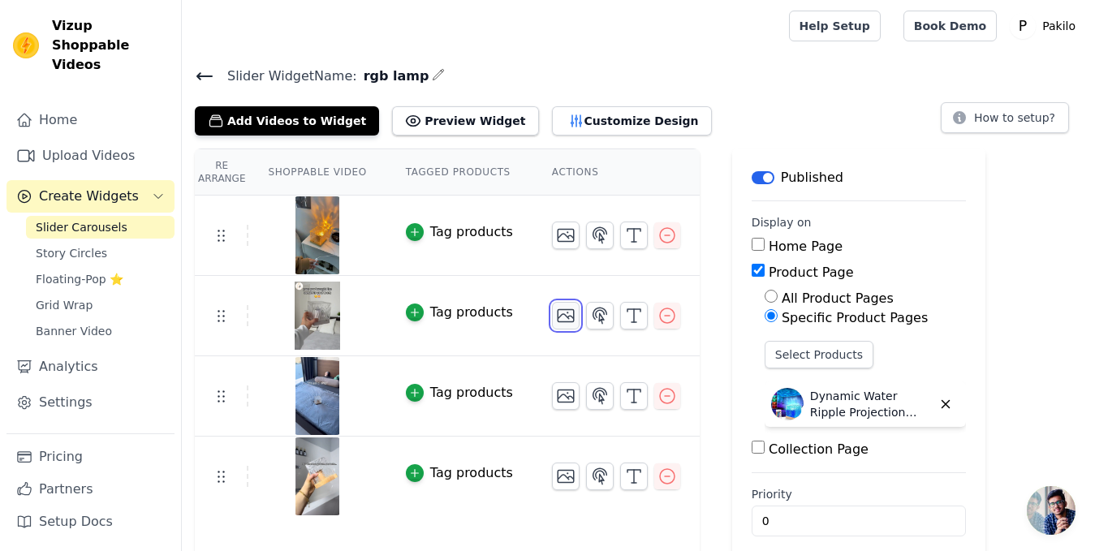
click at [556, 315] on icon "button" at bounding box center [565, 315] width 19 height 19
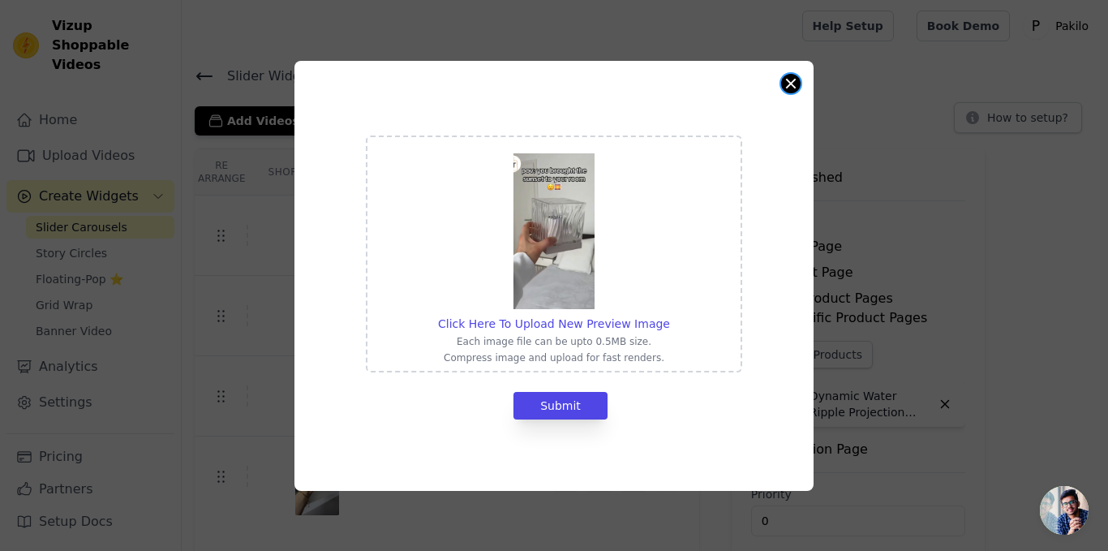
click at [794, 84] on button "Close modal" at bounding box center [790, 83] width 19 height 19
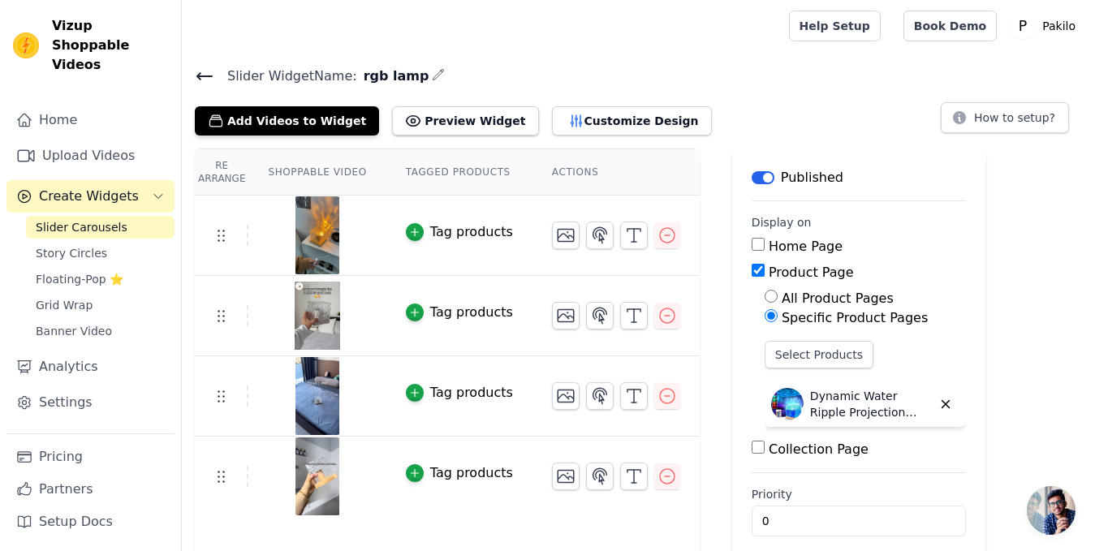
click at [306, 302] on img at bounding box center [317, 316] width 45 height 78
click at [123, 140] on link "Upload Videos" at bounding box center [90, 156] width 168 height 32
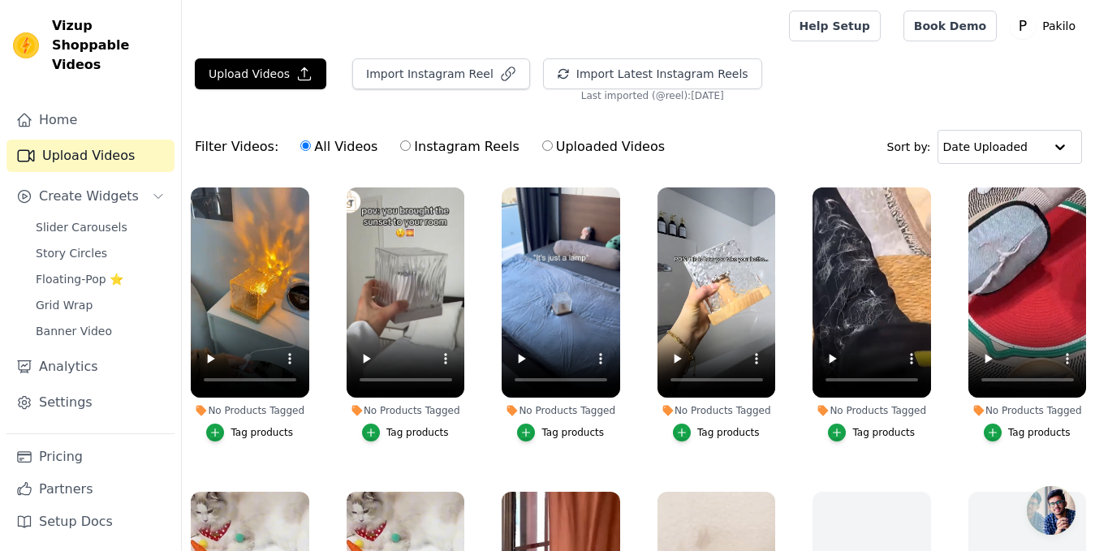
drag, startPoint x: 375, startPoint y: 131, endPoint x: 353, endPoint y: 122, distance: 23.7
click at [353, 122] on div "Filter Videos: All Videos Instagram Reels Uploaded Videos Sort by: Date Uploaded" at bounding box center [638, 146] width 913 height 63
click at [280, 76] on button "Upload Videos" at bounding box center [260, 73] width 131 height 31
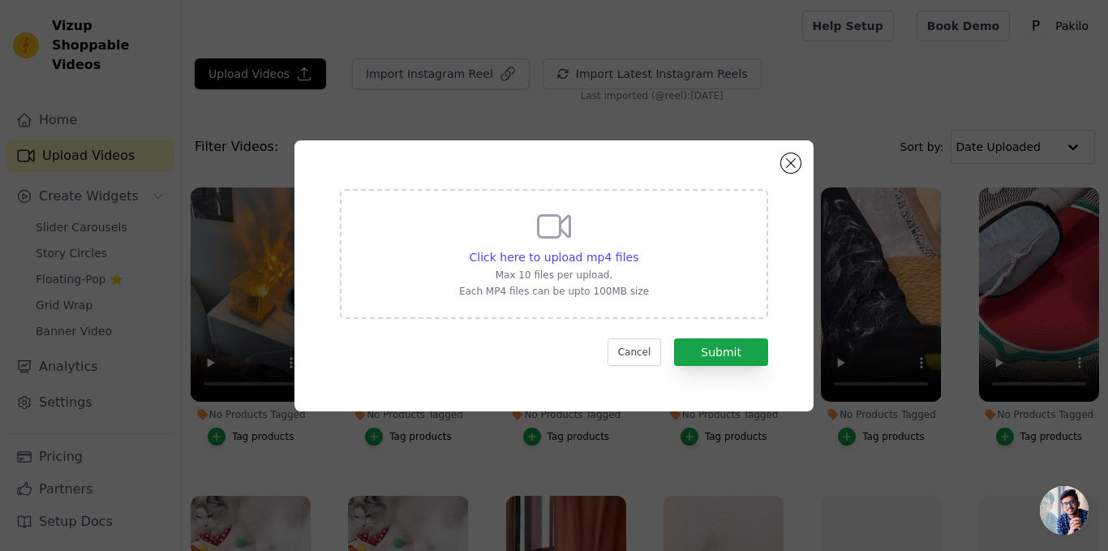
click at [514, 241] on div "Click here to upload mp4 files Max 10 files per upload. Each MP4 files can be u…" at bounding box center [554, 252] width 190 height 91
click at [638, 248] on input "Click here to upload mp4 files Max 10 files per upload. Each MP4 files can be u…" at bounding box center [638, 248] width 1 height 1
type input "C:\fakepath\From KlickPin CF Aesthetic Ocean Night Light [Video] [Video] _ Ocea…"
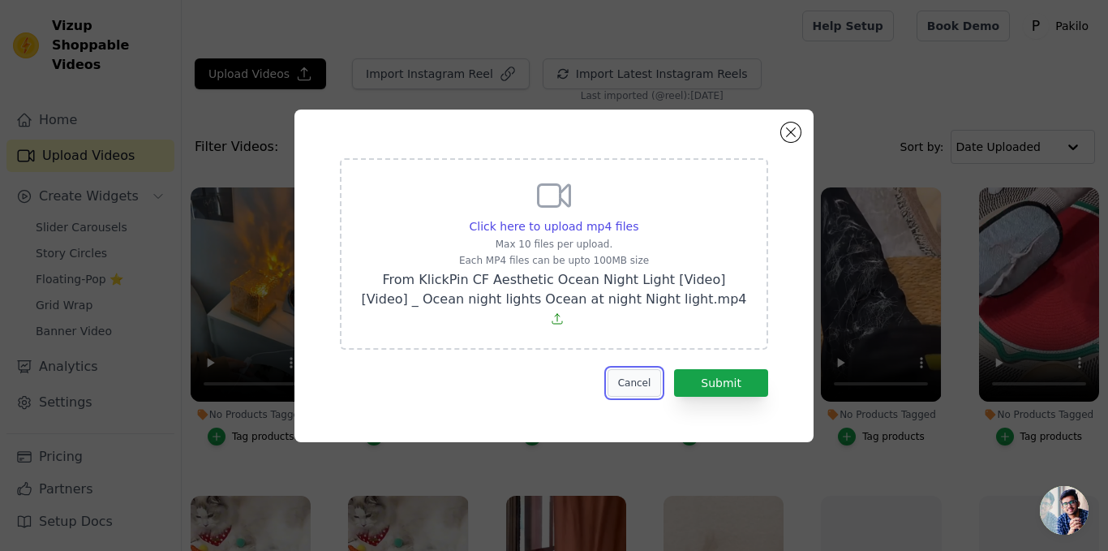
click at [647, 369] on button "Cancel" at bounding box center [635, 383] width 54 height 28
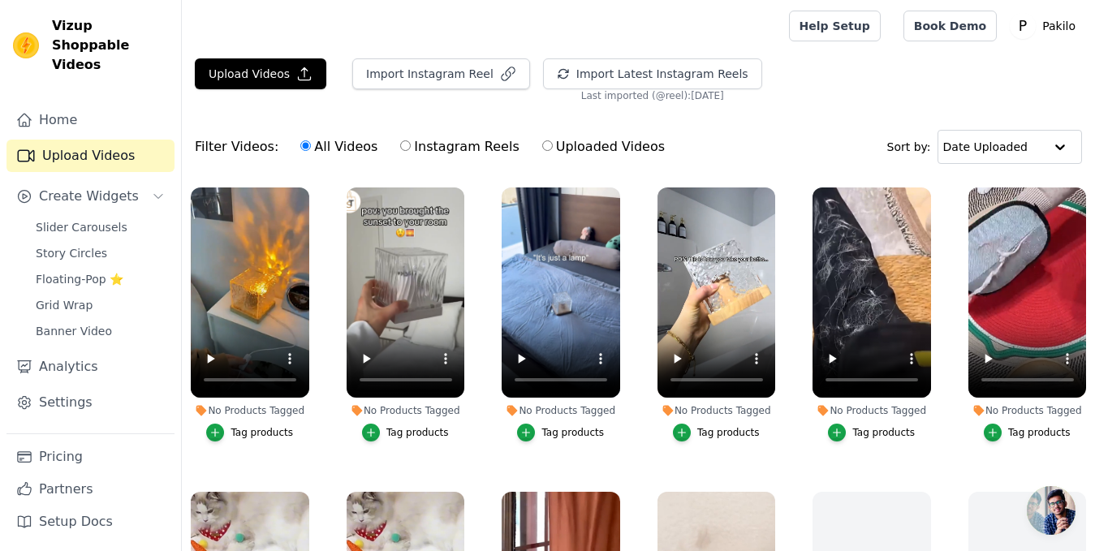
click at [305, 54] on main "Upload Videos Import Instagram Reel Import Latest Instagram Reels Import Latest…" at bounding box center [638, 384] width 913 height 665
click at [296, 67] on icon "button" at bounding box center [304, 74] width 16 height 16
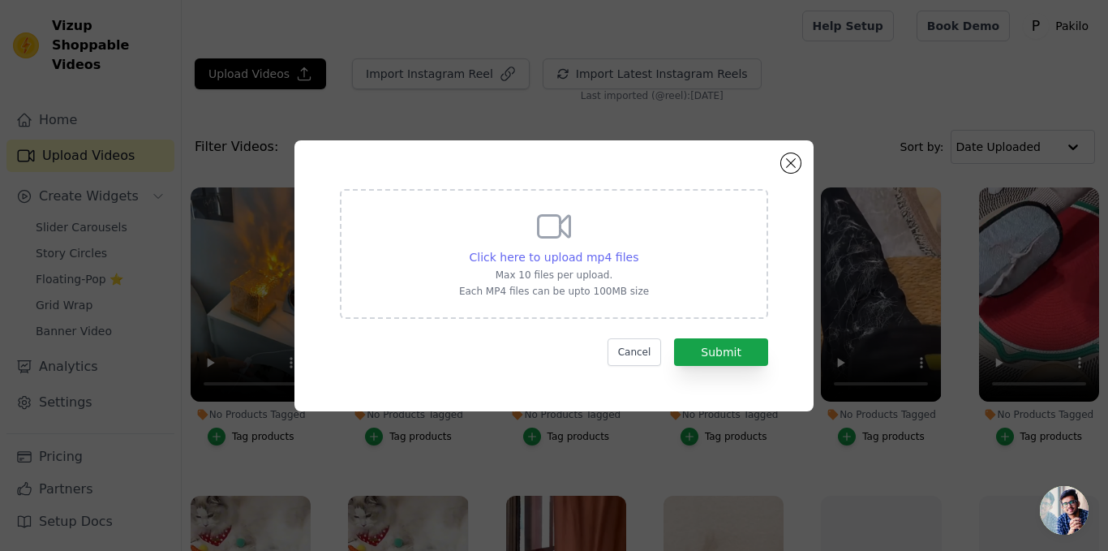
click at [552, 260] on span "Click here to upload mp4 files" at bounding box center [555, 257] width 170 height 13
click at [638, 249] on input "Click here to upload mp4 files Max 10 files per upload. Each MP4 files can be u…" at bounding box center [638, 248] width 1 height 1
type input "C:\fakepath\From KlickPin CF Amazing Gadgets That Will Improve Your Life [Video…"
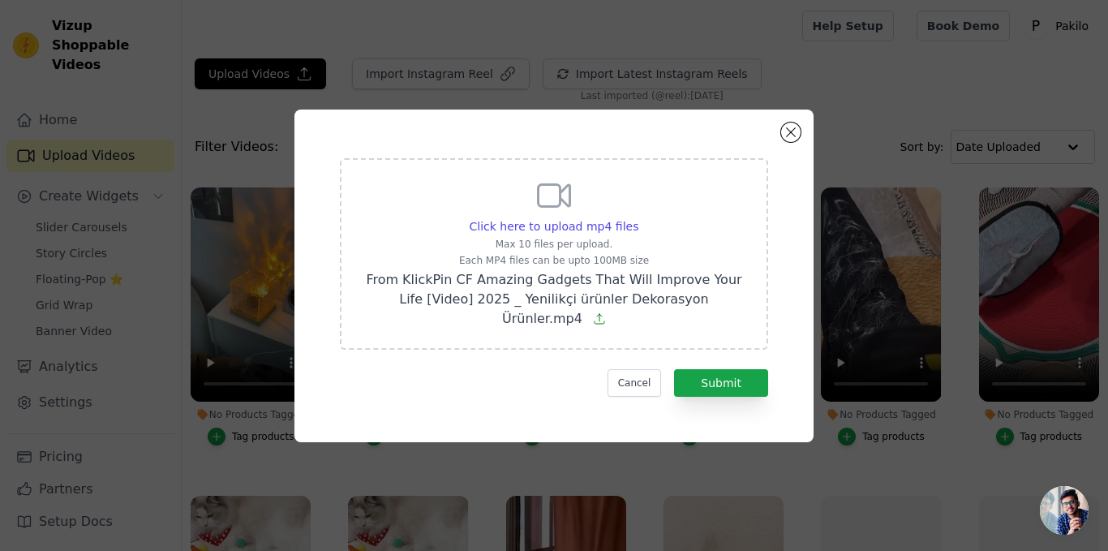
click at [741, 351] on form "Click here to upload mp4 files Max 10 files per upload. Each MP4 files can be u…" at bounding box center [554, 277] width 428 height 239
click at [743, 372] on button "Submit" at bounding box center [721, 383] width 94 height 28
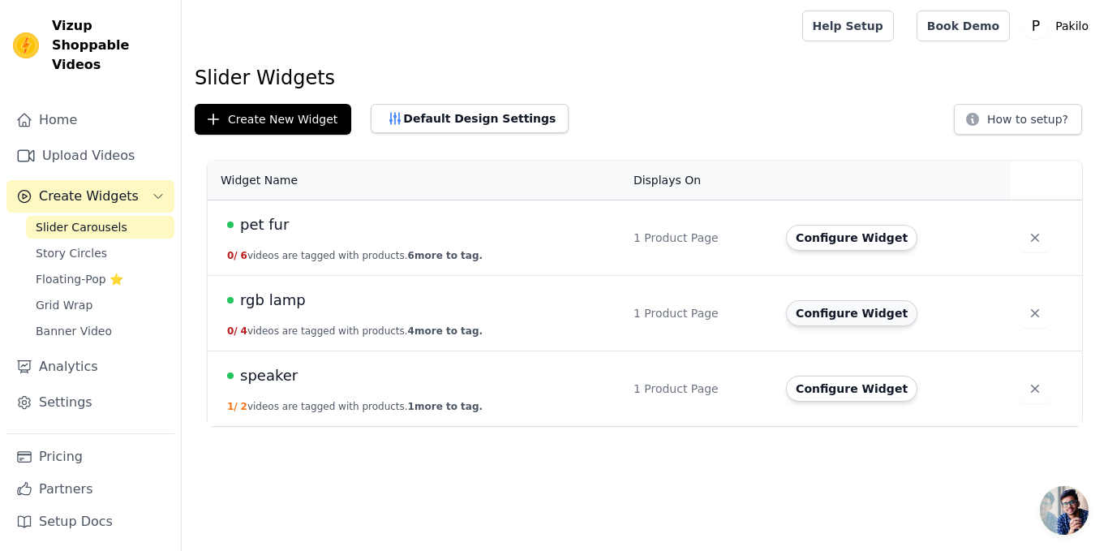
click at [856, 316] on button "Configure Widget" at bounding box center [851, 313] width 131 height 26
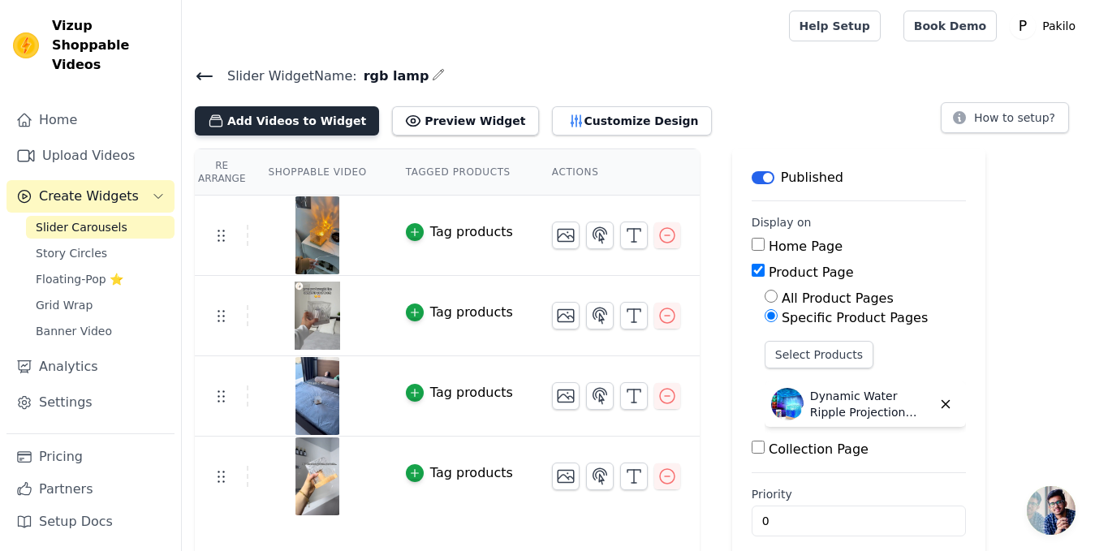
click at [313, 127] on button "Add Videos to Widget" at bounding box center [287, 120] width 184 height 29
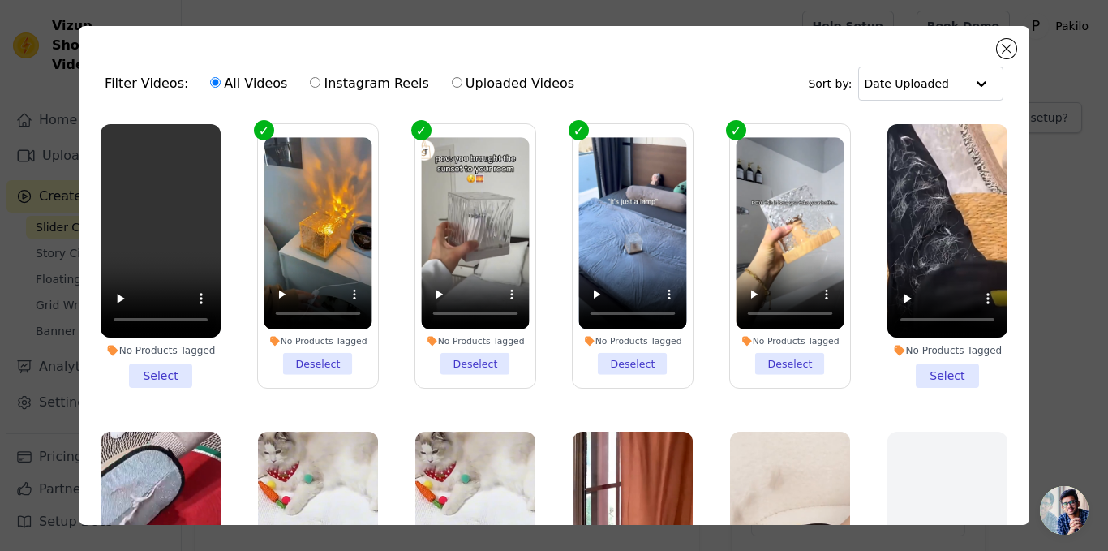
click at [155, 351] on li "No Products Tagged Select" at bounding box center [161, 256] width 120 height 264
click at [0, 0] on input "No Products Tagged Select" at bounding box center [0, 0] width 0 height 0
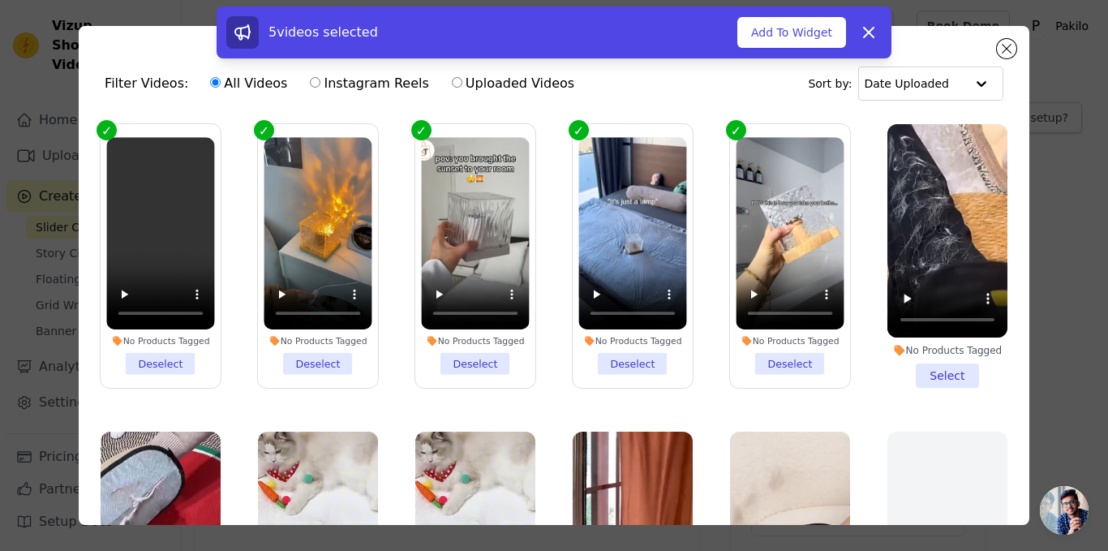
click at [458, 362] on li "No Products Tagged Deselect" at bounding box center [475, 256] width 108 height 238
click at [0, 0] on input "No Products Tagged Deselect" at bounding box center [0, 0] width 0 height 0
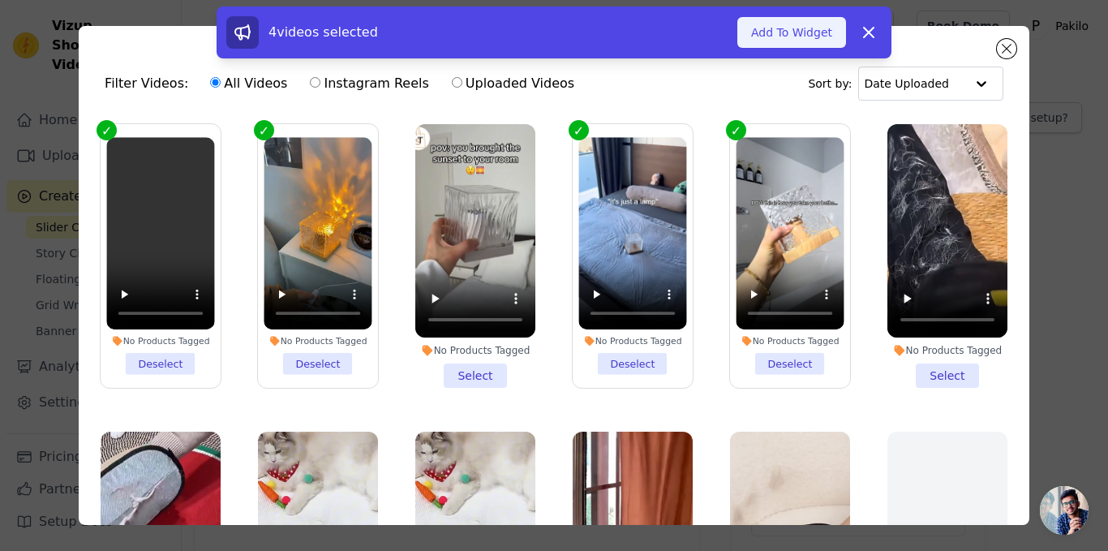
click at [765, 33] on button "Add To Widget" at bounding box center [792, 32] width 109 height 31
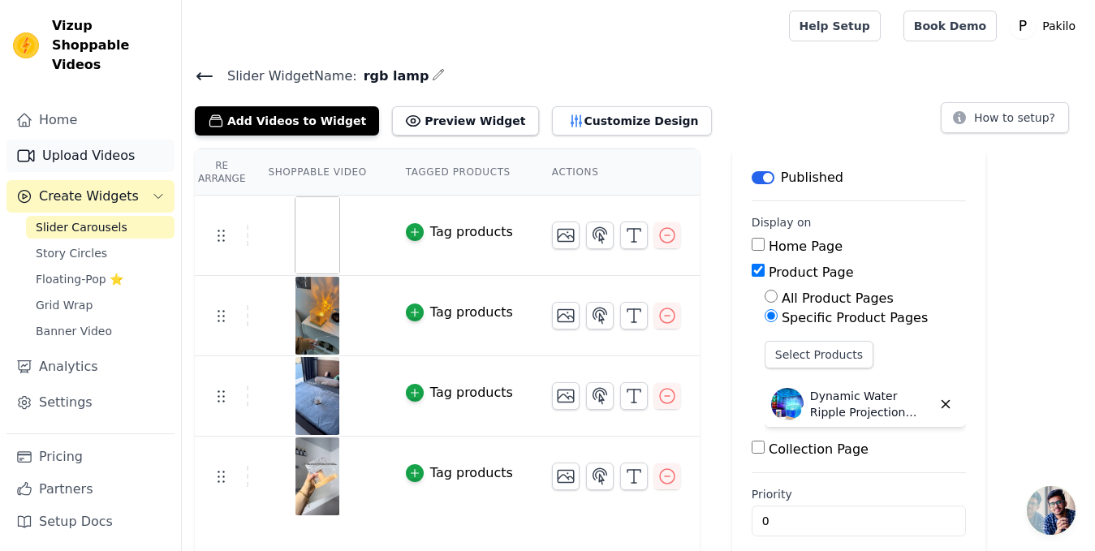
click at [84, 140] on link "Upload Videos" at bounding box center [90, 156] width 168 height 32
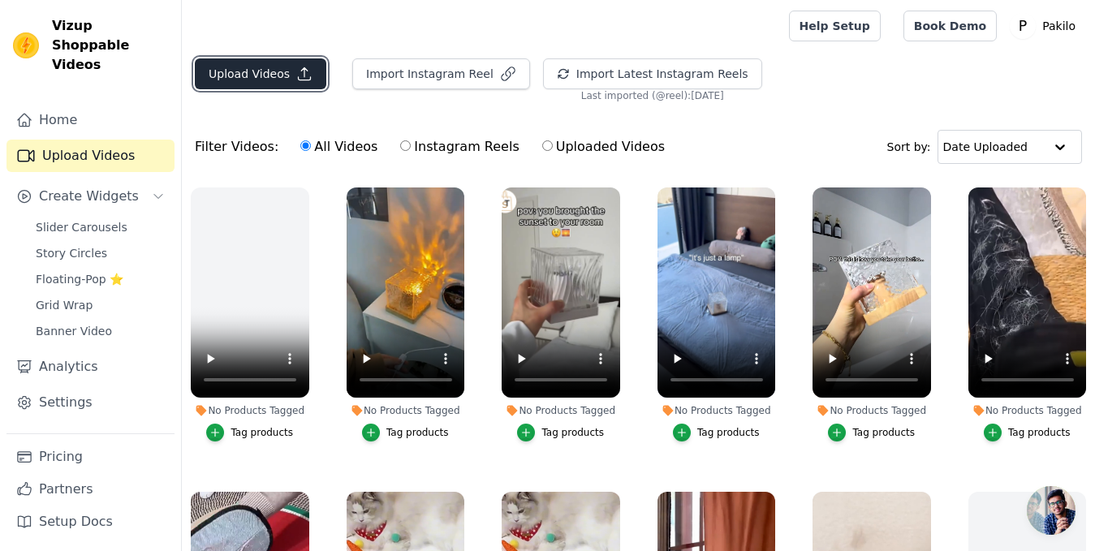
click at [198, 80] on button "Upload Videos" at bounding box center [260, 73] width 131 height 31
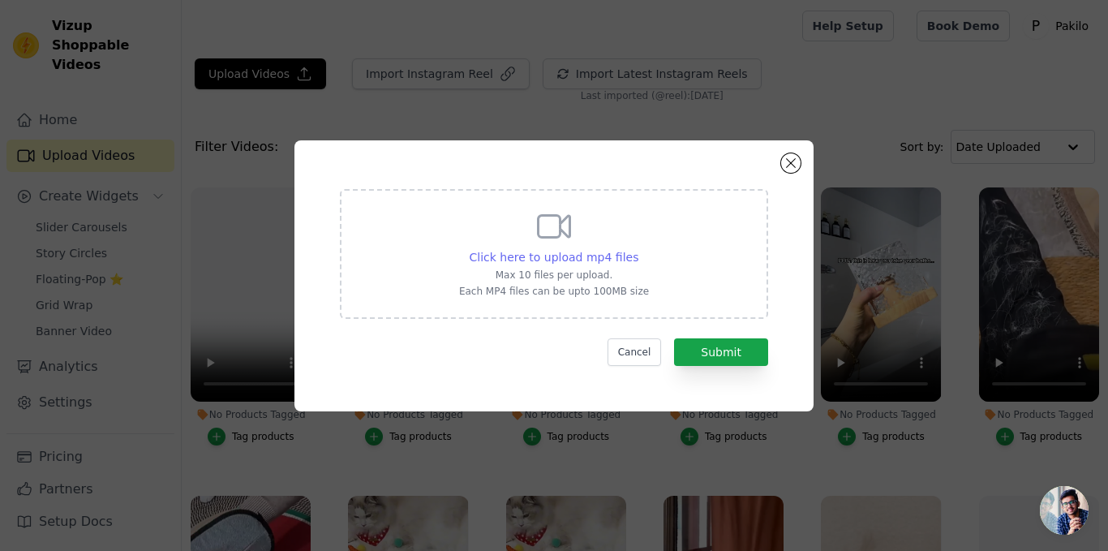
click at [567, 251] on span "Click here to upload mp4 files" at bounding box center [555, 257] width 170 height 13
click at [638, 249] on input "Click here to upload mp4 files Max 10 files per upload. Each MP4 files can be u…" at bounding box center [638, 248] width 1 height 1
click at [588, 235] on div "Click here to upload mp4 files Max 10 files per upload. Each MP4 files can be u…" at bounding box center [554, 252] width 190 height 91
click at [638, 248] on input "Click here to upload mp4 files Max 10 files per upload. Each MP4 files can be u…" at bounding box center [638, 248] width 1 height 1
type input "C:\fakepath\From KlickPin CF [Video] Imagine this light in your room 😍 linkinbi…"
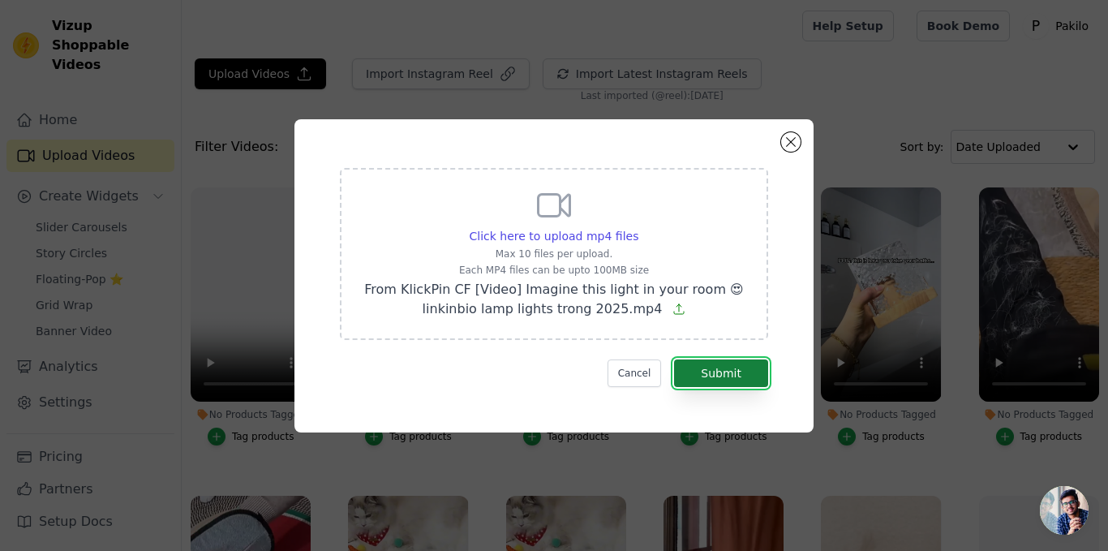
click at [751, 372] on button "Submit" at bounding box center [721, 373] width 94 height 28
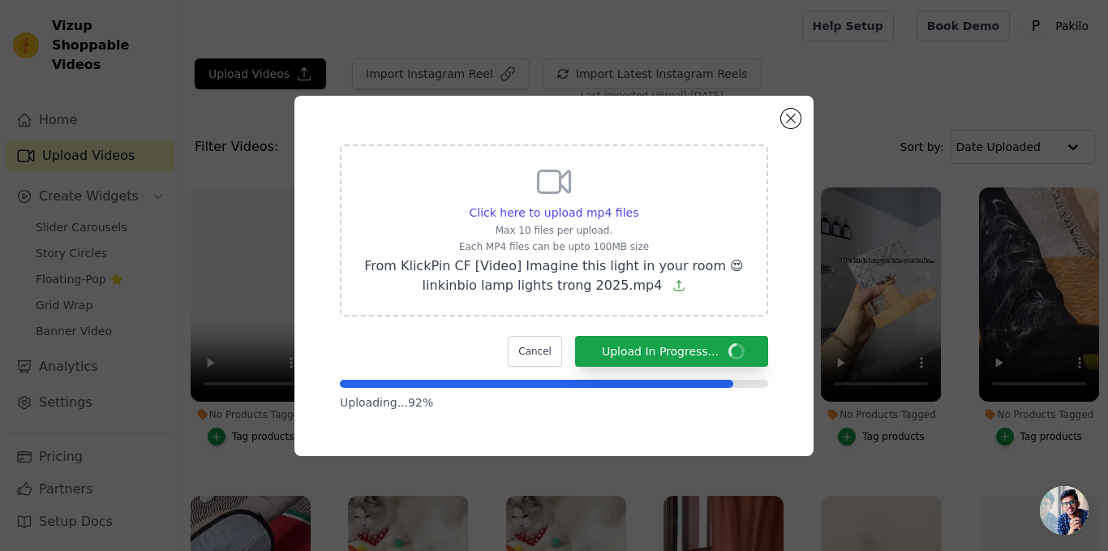
drag, startPoint x: 747, startPoint y: 114, endPoint x: 728, endPoint y: 45, distance: 71.5
click at [704, 58] on div "Click here to upload mp4 files Max 10 files per upload. Each MP4 files can be u…" at bounding box center [554, 275] width 1108 height 551
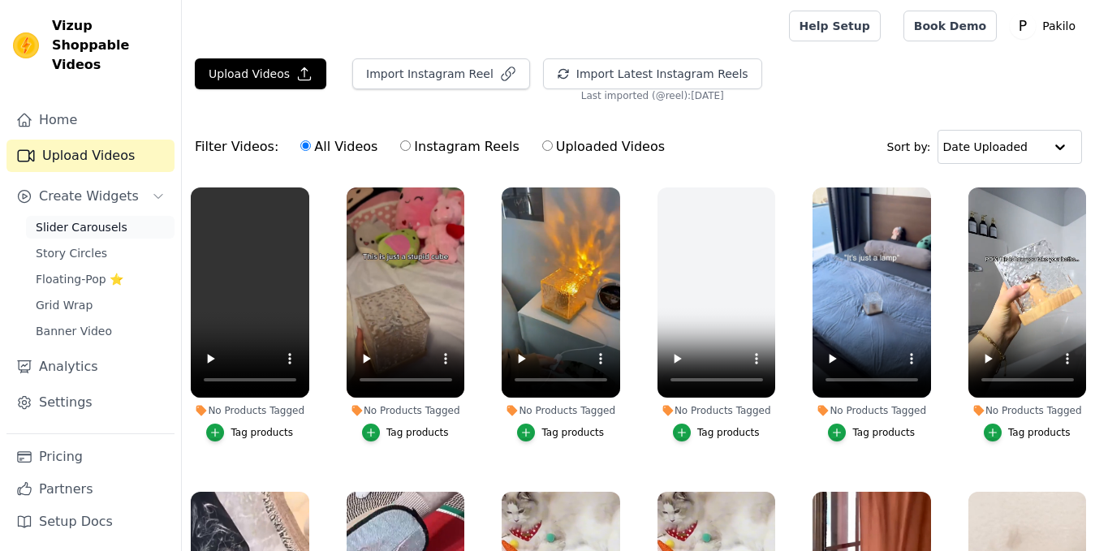
click at [89, 217] on link "Slider Carousels" at bounding box center [100, 227] width 148 height 23
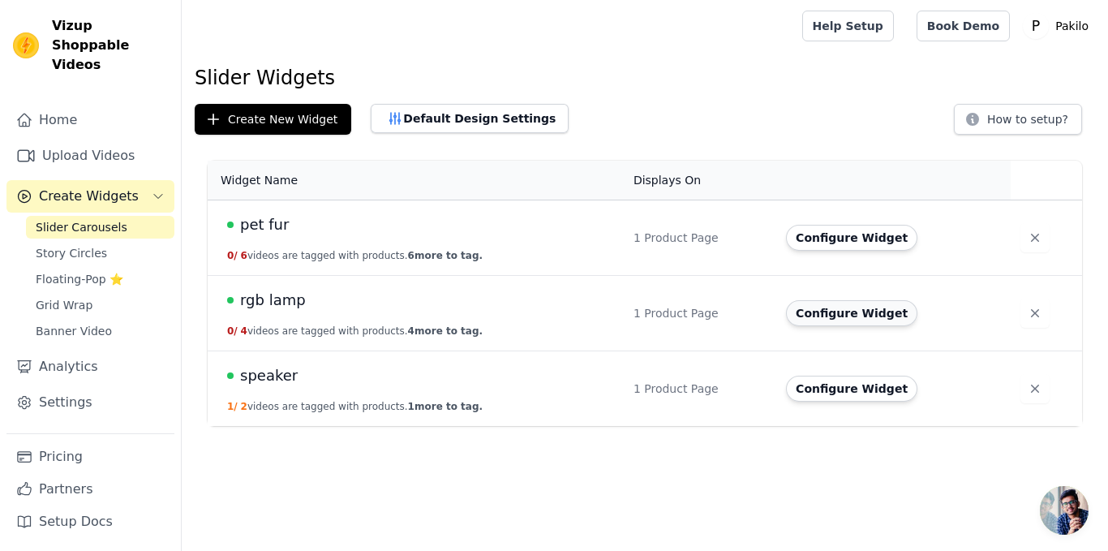
click at [883, 316] on button "Configure Widget" at bounding box center [851, 313] width 131 height 26
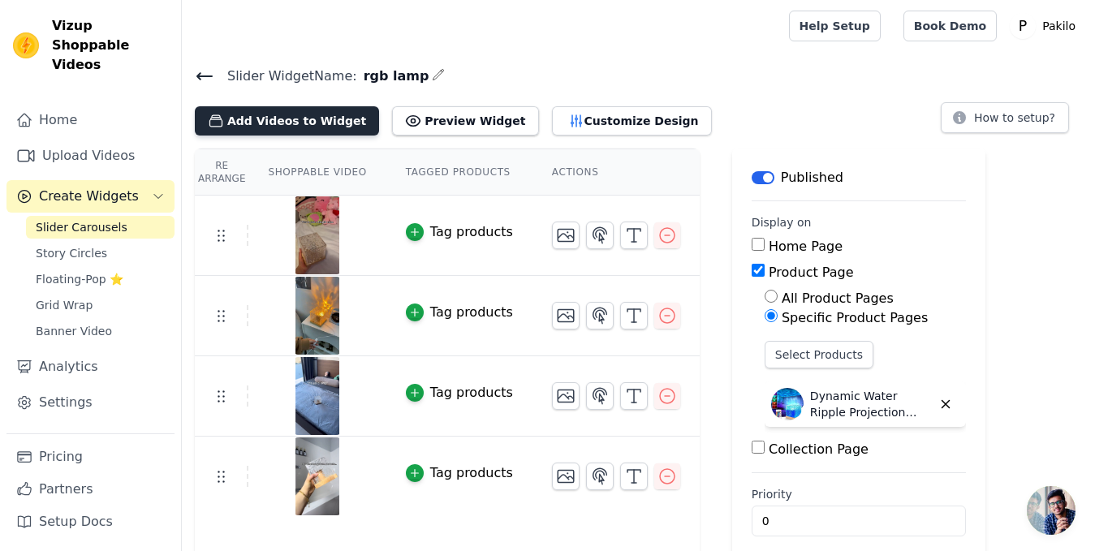
click at [304, 110] on button "Add Videos to Widget" at bounding box center [287, 120] width 184 height 29
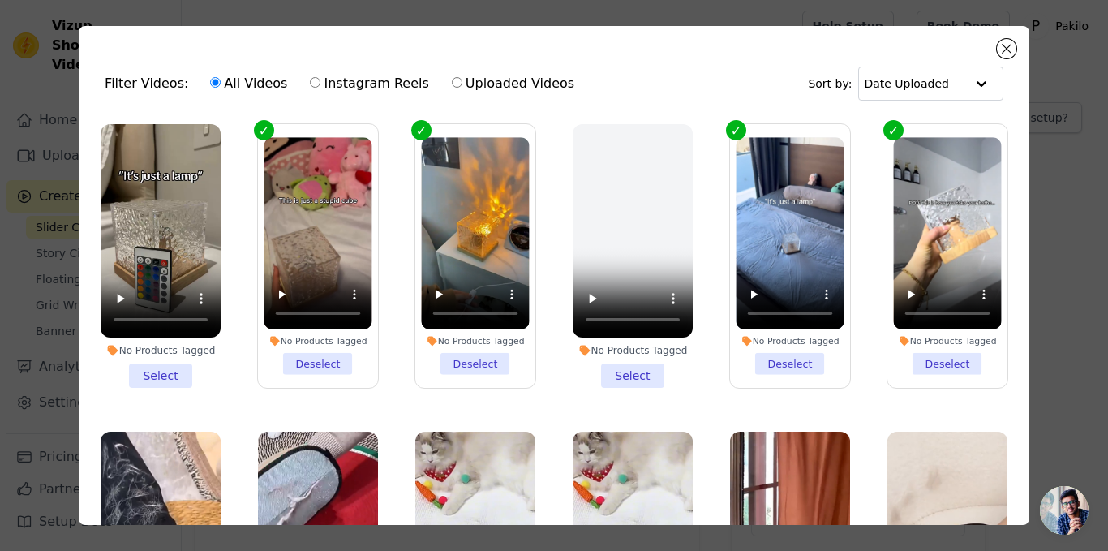
click at [155, 359] on li "No Products Tagged Select" at bounding box center [161, 256] width 120 height 264
click at [0, 0] on input "No Products Tagged Select" at bounding box center [0, 0] width 0 height 0
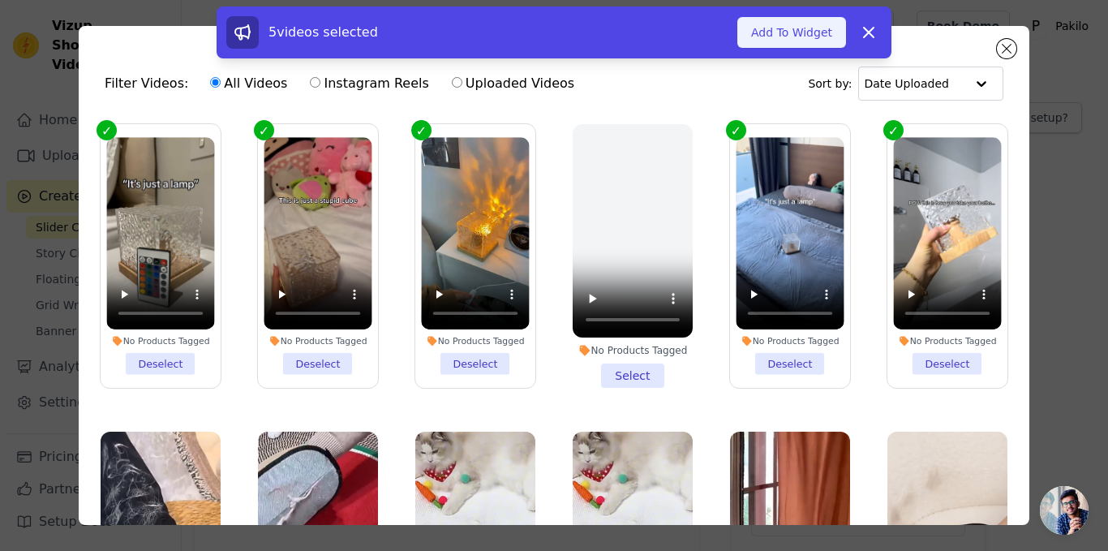
click at [765, 28] on button "Add To Widget" at bounding box center [792, 32] width 109 height 31
drag, startPoint x: 765, startPoint y: 49, endPoint x: 744, endPoint y: 67, distance: 27.6
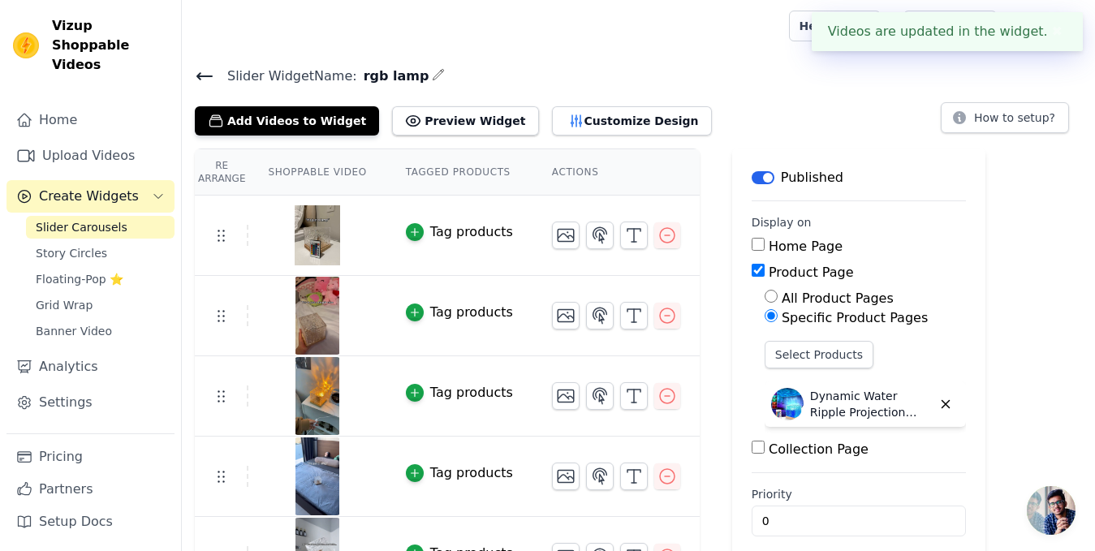
drag, startPoint x: 744, startPoint y: 67, endPoint x: 711, endPoint y: 80, distance: 35.4
drag, startPoint x: 711, startPoint y: 80, endPoint x: 635, endPoint y: 84, distance: 76.4
drag, startPoint x: 635, startPoint y: 84, endPoint x: 598, endPoint y: 71, distance: 38.8
click at [598, 71] on h4 "Slider Widget Name: rgb lamp" at bounding box center [638, 76] width 887 height 22
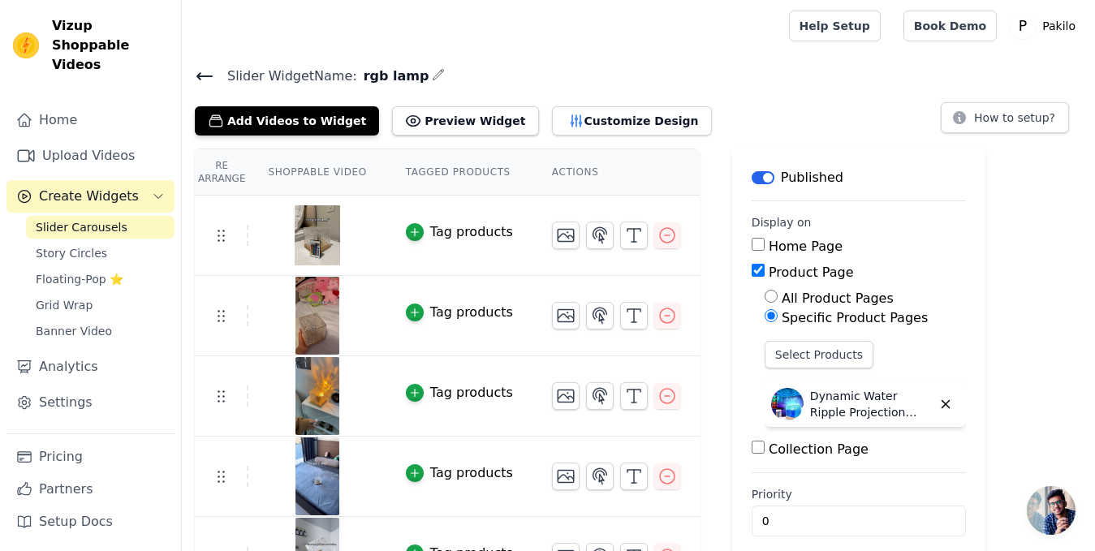
drag, startPoint x: 756, startPoint y: 126, endPoint x: 684, endPoint y: 65, distance: 94.4
drag, startPoint x: 684, startPoint y: 65, endPoint x: 634, endPoint y: 54, distance: 51.4
drag, startPoint x: 634, startPoint y: 54, endPoint x: 581, endPoint y: 53, distance: 52.8
click at [581, 53] on main "Slider Widget Name: rgb lamp Add Videos to Widget Preview Widget Customize Desi…" at bounding box center [638, 324] width 913 height 545
drag, startPoint x: 779, startPoint y: 67, endPoint x: 717, endPoint y: 62, distance: 61.9
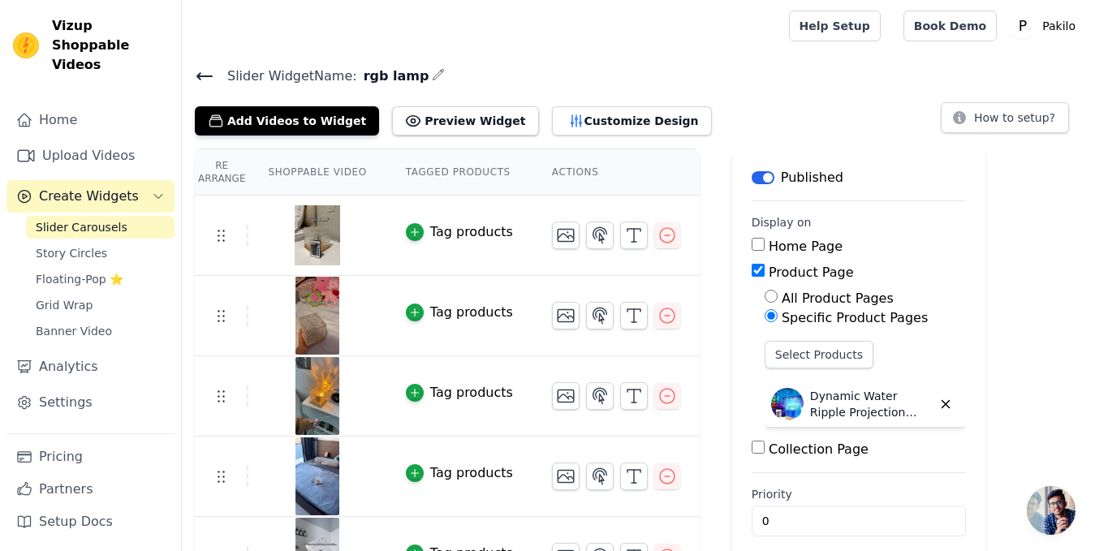
drag, startPoint x: 717, startPoint y: 62, endPoint x: 669, endPoint y: 56, distance: 48.2
drag, startPoint x: 669, startPoint y: 56, endPoint x: 587, endPoint y: 53, distance: 82.0
drag, startPoint x: 580, startPoint y: 51, endPoint x: 506, endPoint y: 44, distance: 74.2
click at [506, 41] on div at bounding box center [482, 26] width 575 height 52
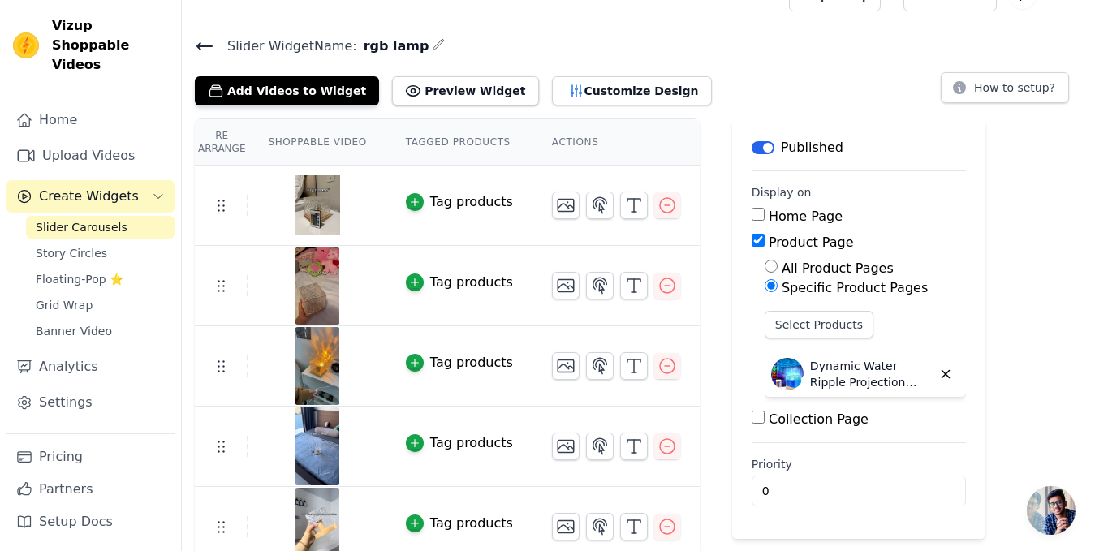
scroll to position [45, 0]
